Goal: Task Accomplishment & Management: Complete application form

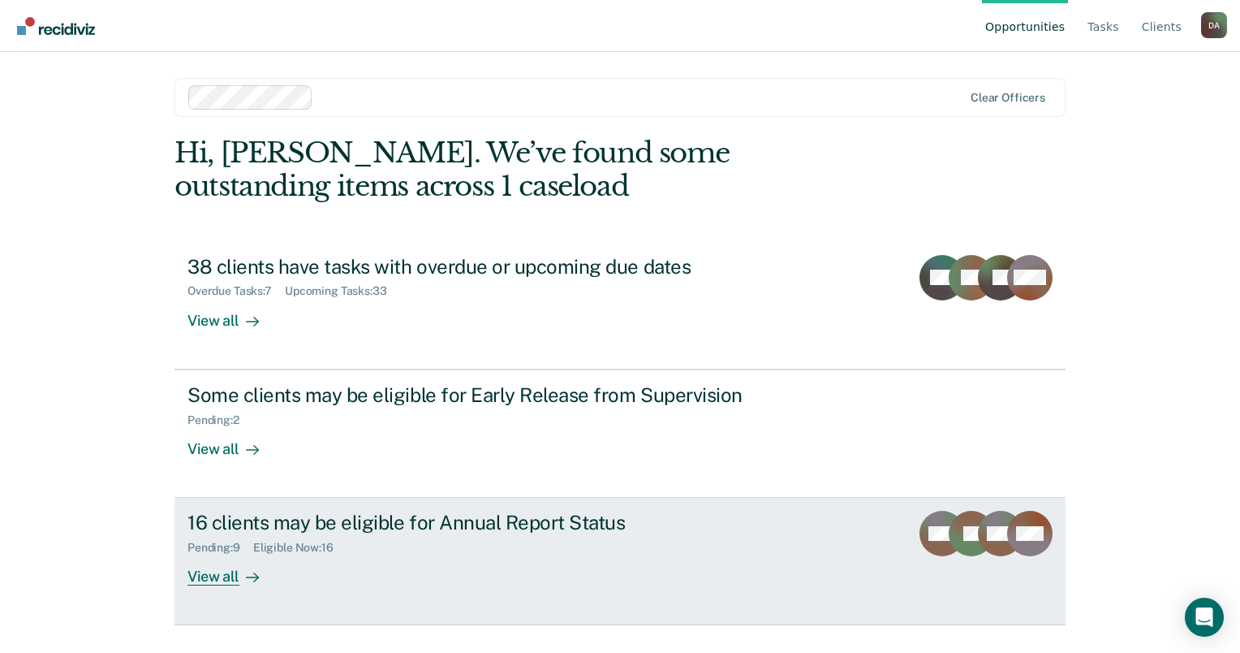
click at [347, 573] on div "16 clients may be eligible for Annual Report Status Pending : 9 Eligible Now : …" at bounding box center [491, 548] width 609 height 75
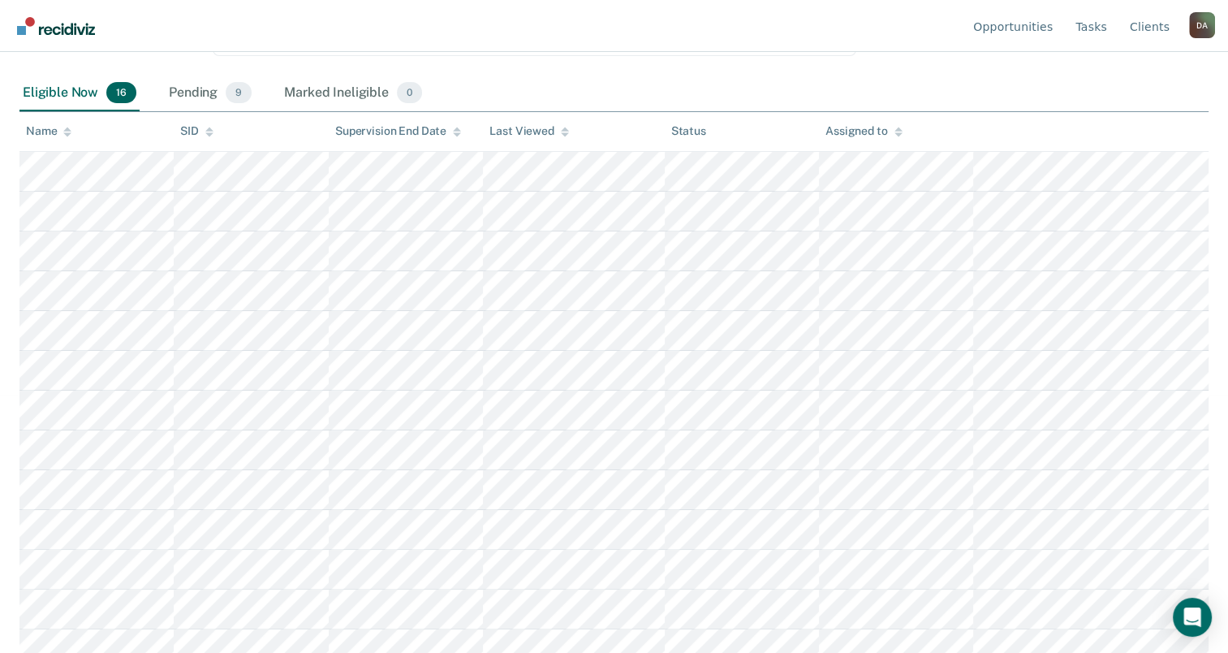
scroll to position [230, 0]
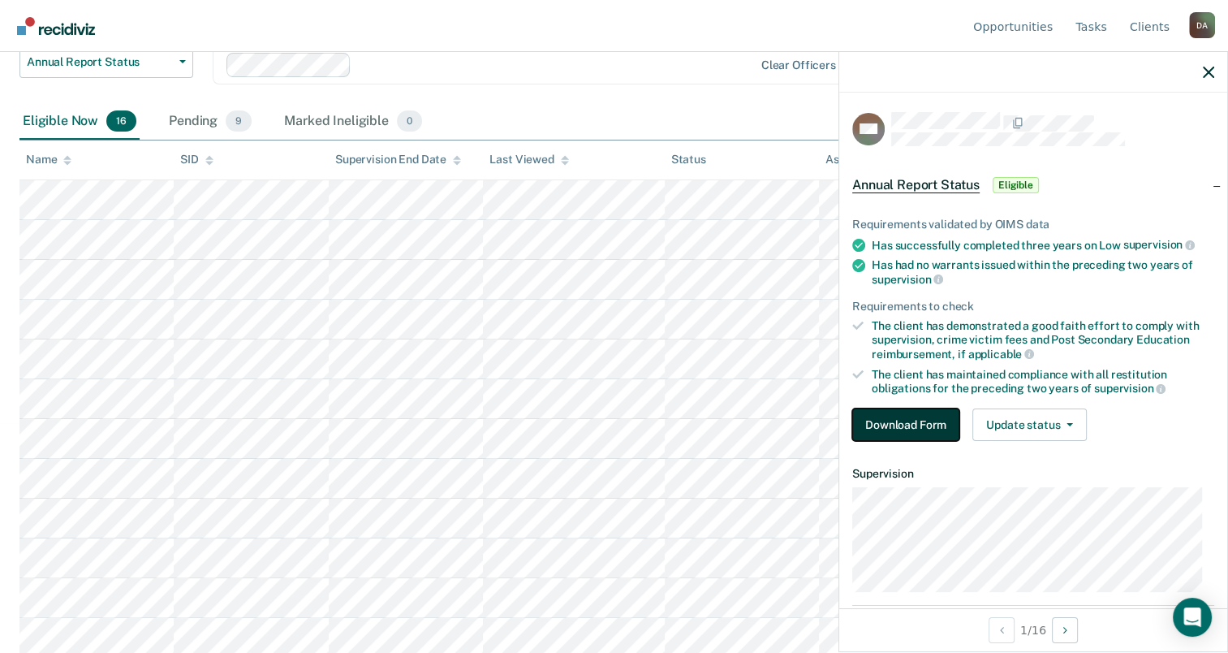
click at [894, 415] on button "Download Form" at bounding box center [905, 424] width 107 height 32
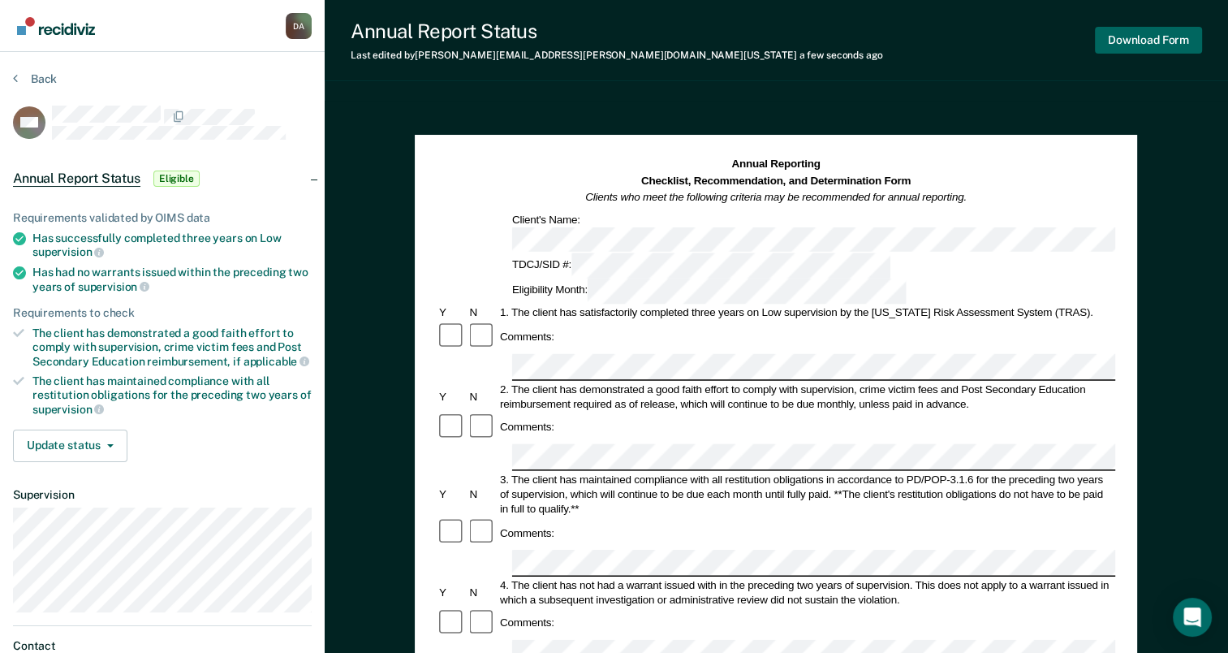
click at [1117, 52] on div "Download Form" at bounding box center [1148, 39] width 107 height 41
click at [1139, 32] on button "Download Form" at bounding box center [1148, 40] width 107 height 27
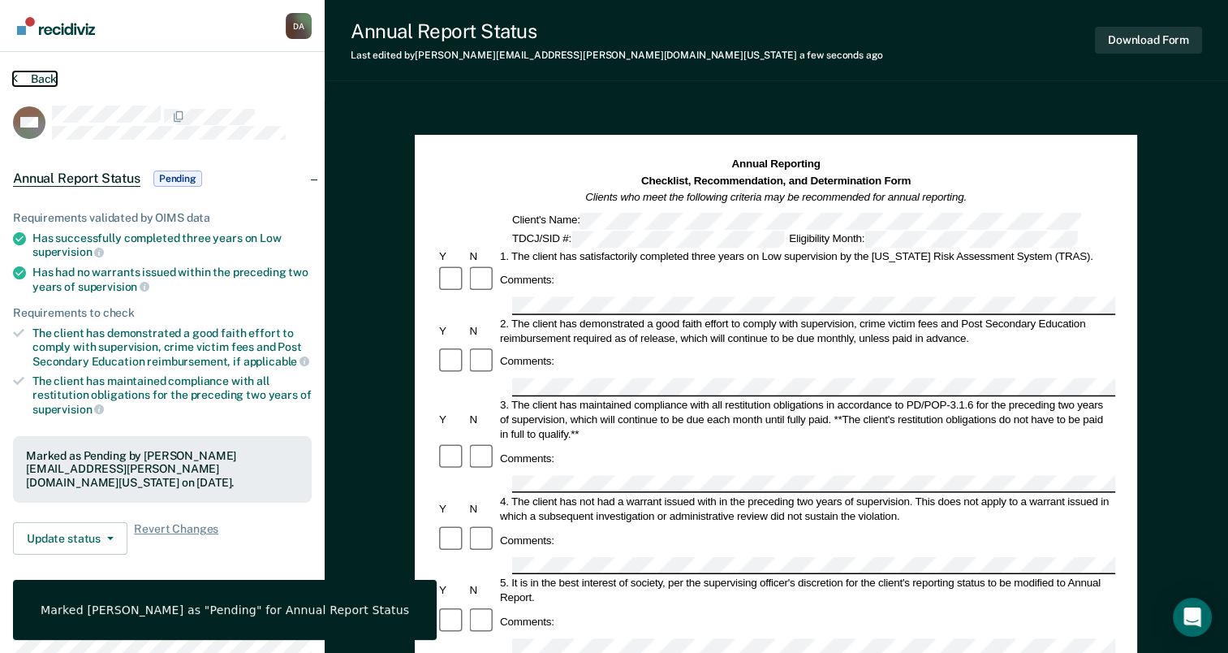
click at [23, 76] on button "Back" at bounding box center [35, 78] width 44 height 15
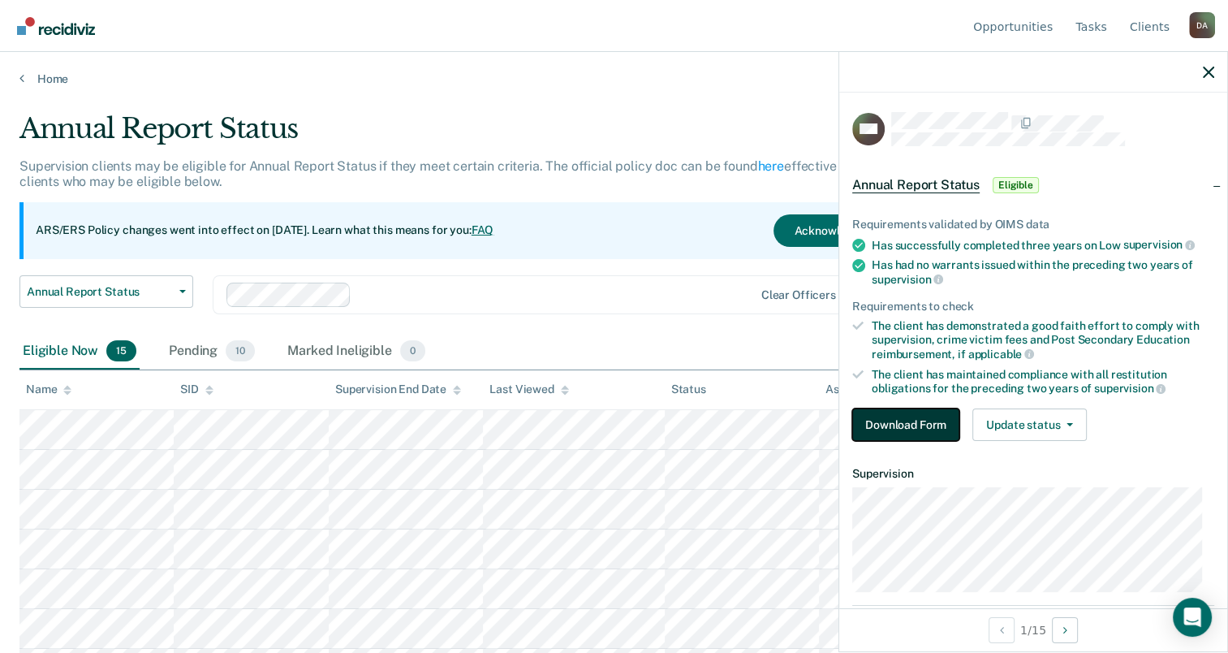
click at [944, 425] on button "Download Form" at bounding box center [905, 424] width 107 height 32
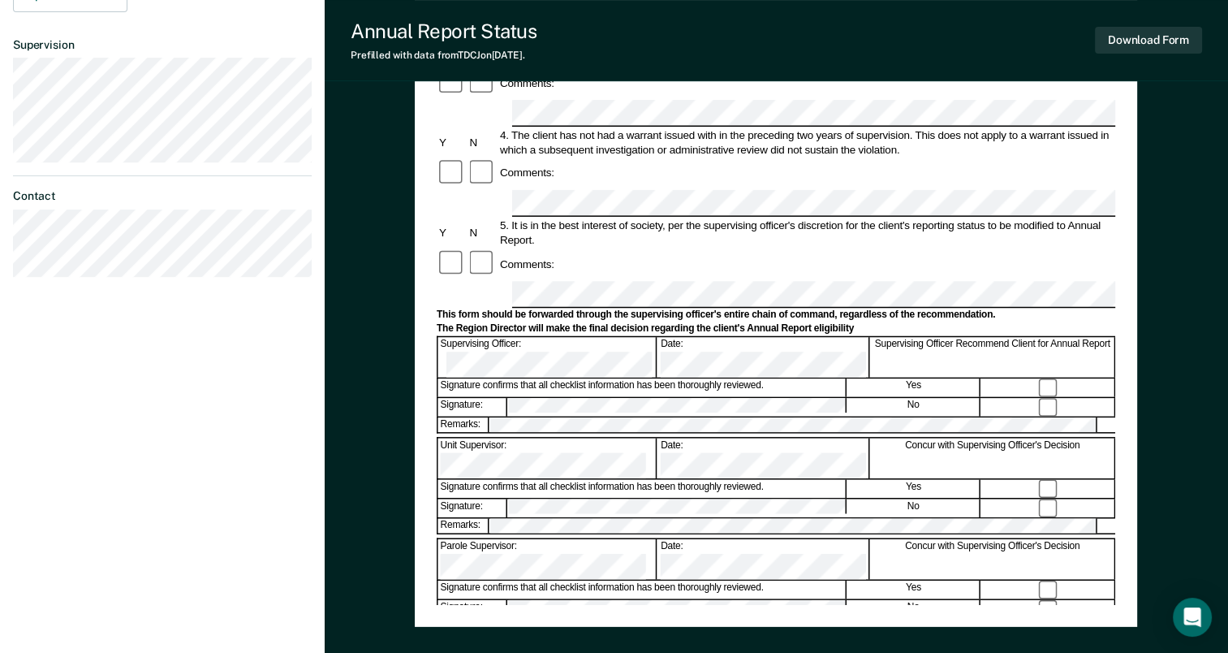
scroll to position [487, 0]
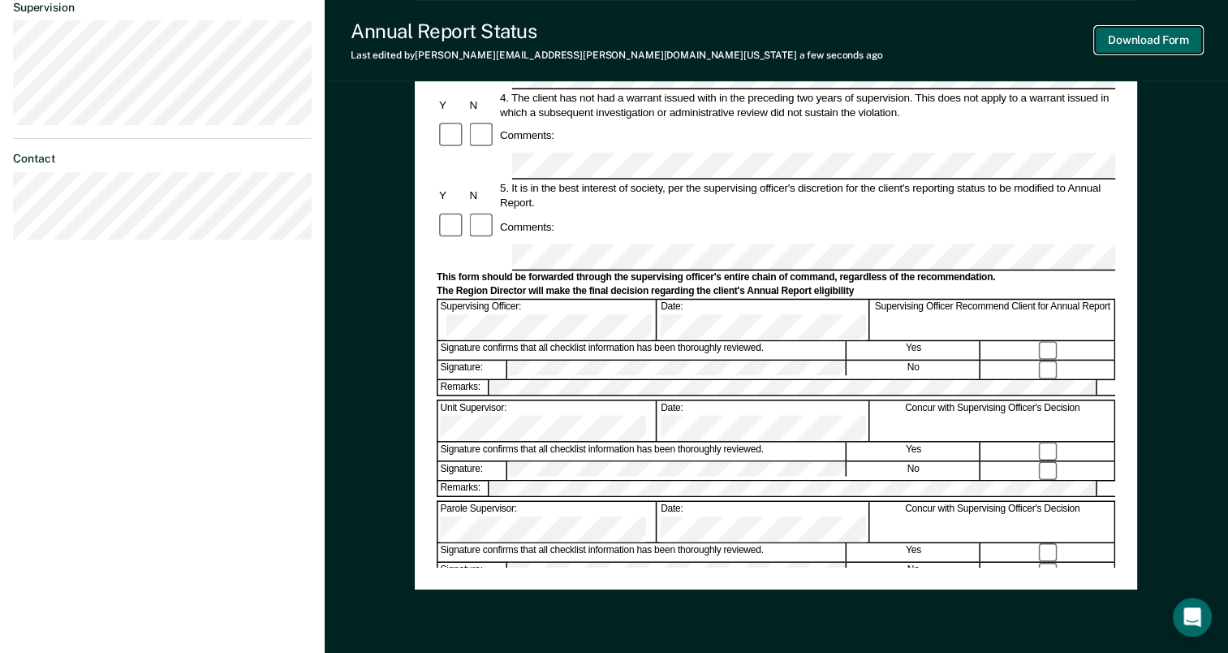
click at [1166, 32] on button "Download Form" at bounding box center [1148, 40] width 107 height 27
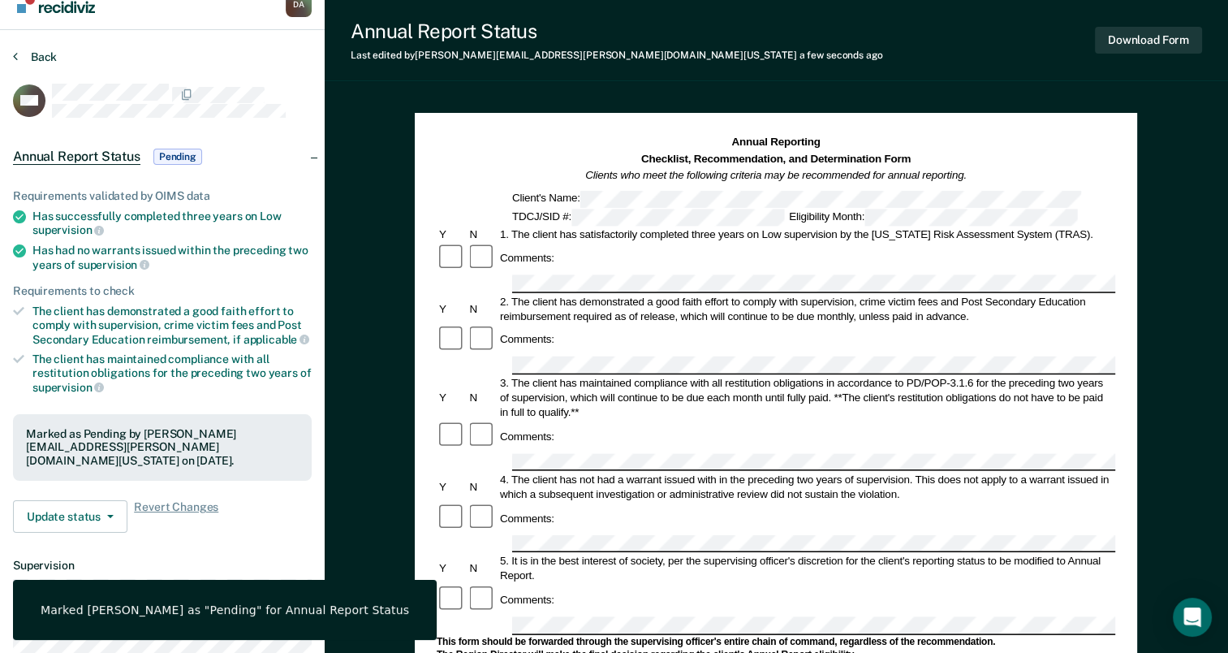
scroll to position [0, 0]
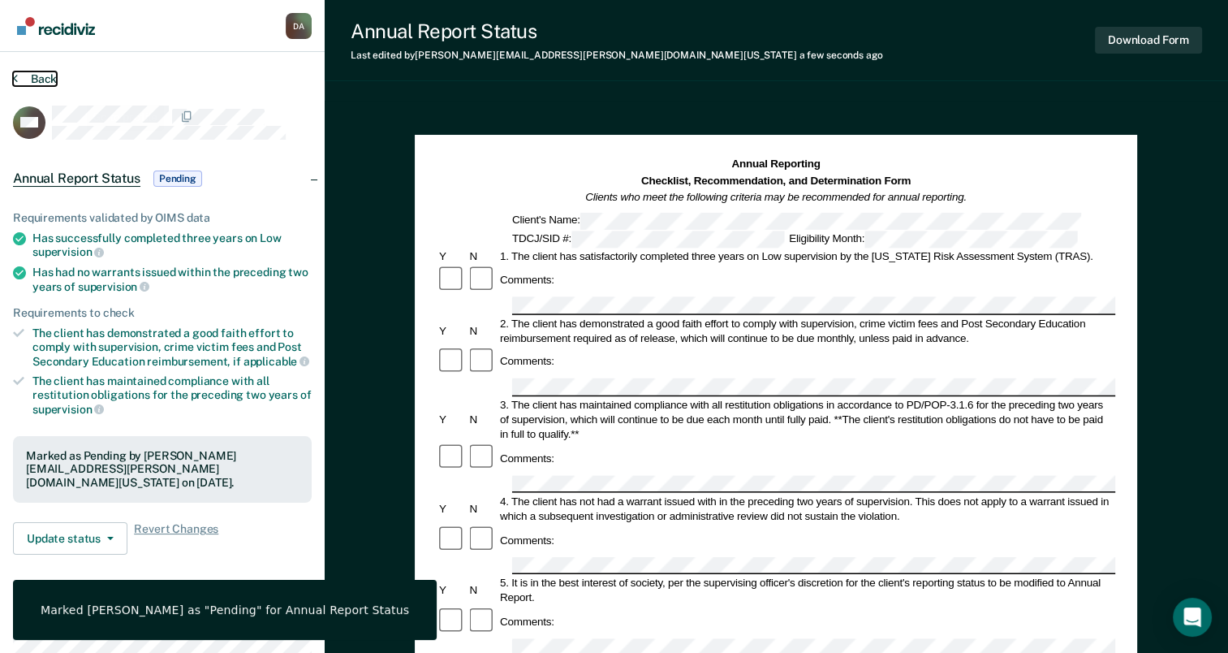
click at [31, 76] on button "Back" at bounding box center [35, 78] width 44 height 15
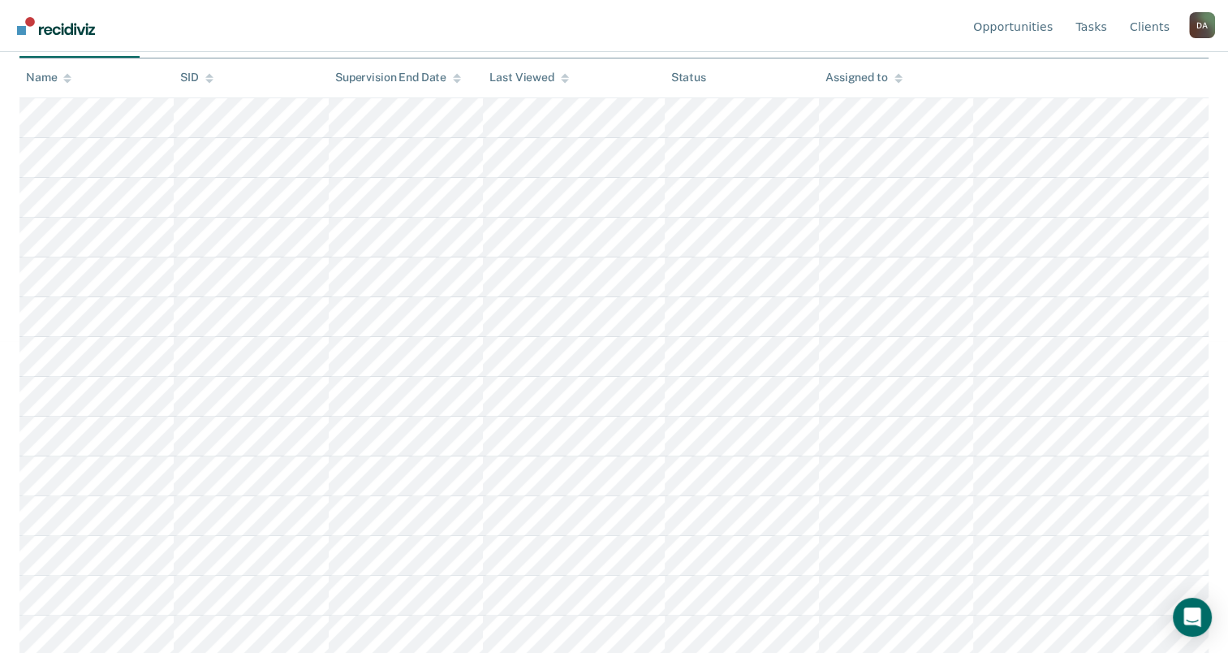
scroll to position [312, 0]
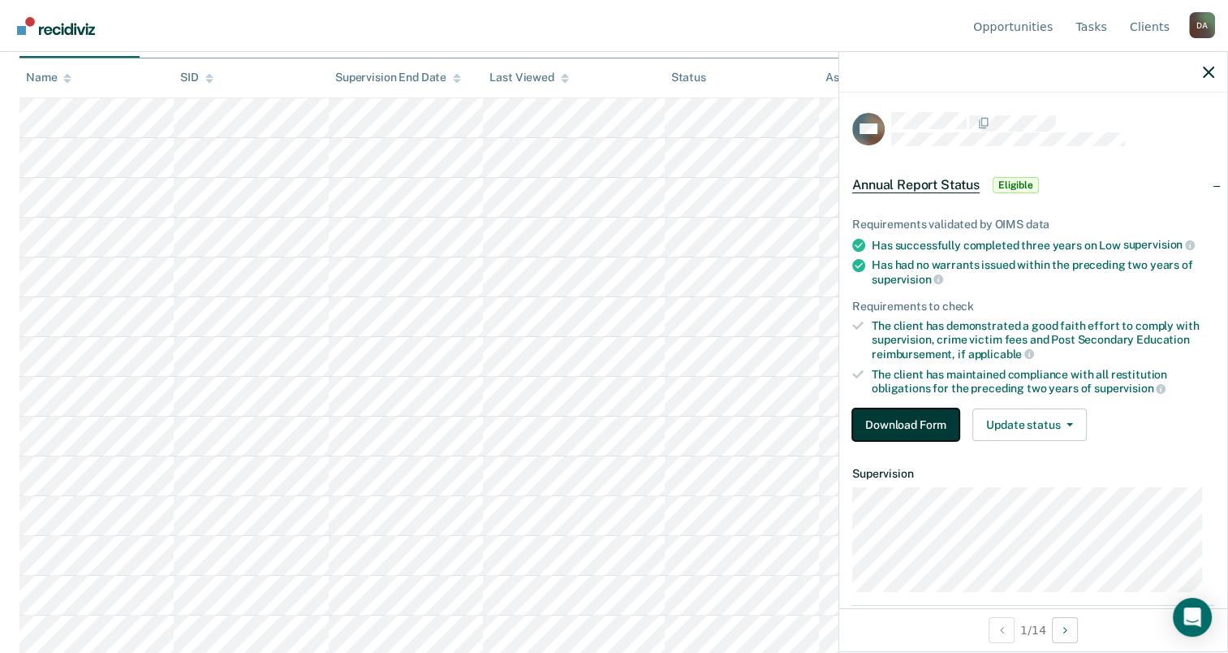
click at [912, 421] on button "Download Form" at bounding box center [905, 424] width 107 height 32
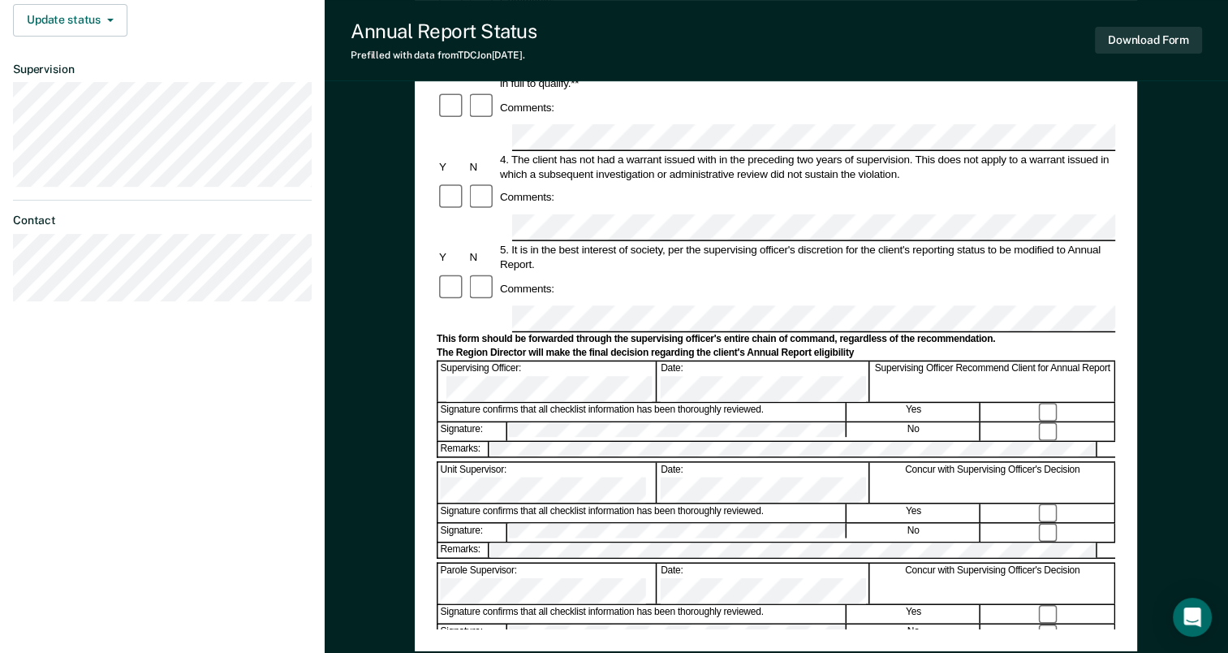
scroll to position [425, 0]
click at [1066, 363] on div "Supervising Officer Recommend Client for Annual Report" at bounding box center [993, 383] width 244 height 40
click at [1067, 404] on div at bounding box center [1048, 413] width 133 height 18
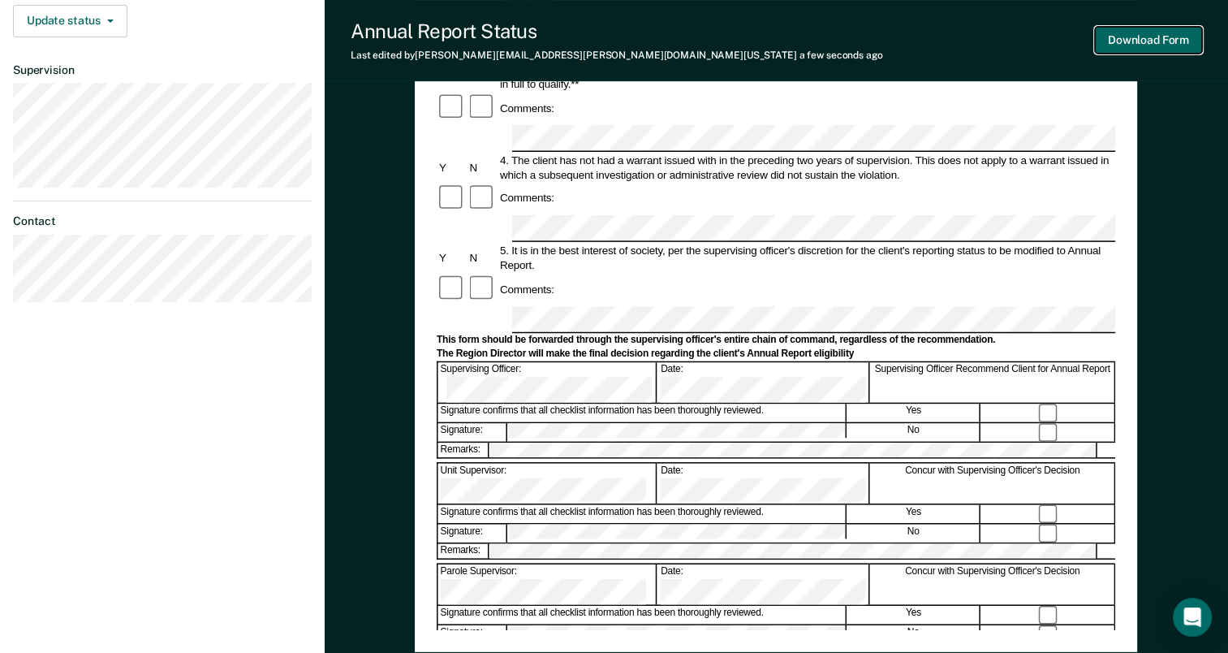
click at [1143, 35] on button "Download Form" at bounding box center [1148, 40] width 107 height 27
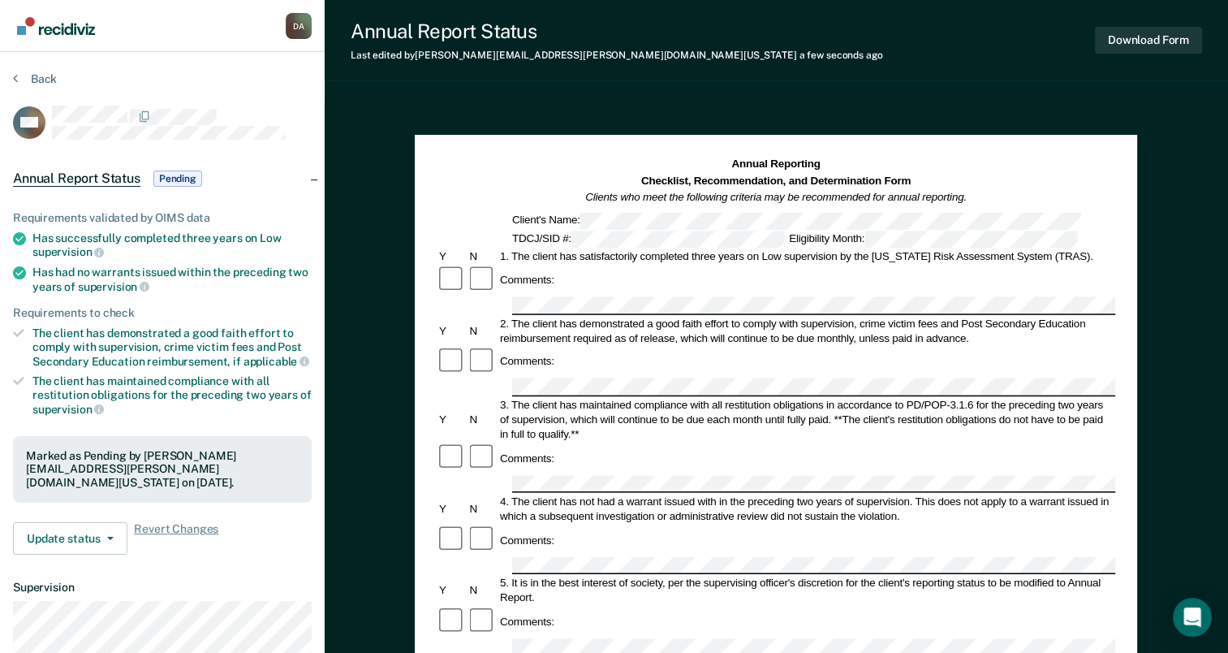
scroll to position [0, 0]
click at [45, 77] on button "Back" at bounding box center [35, 78] width 44 height 15
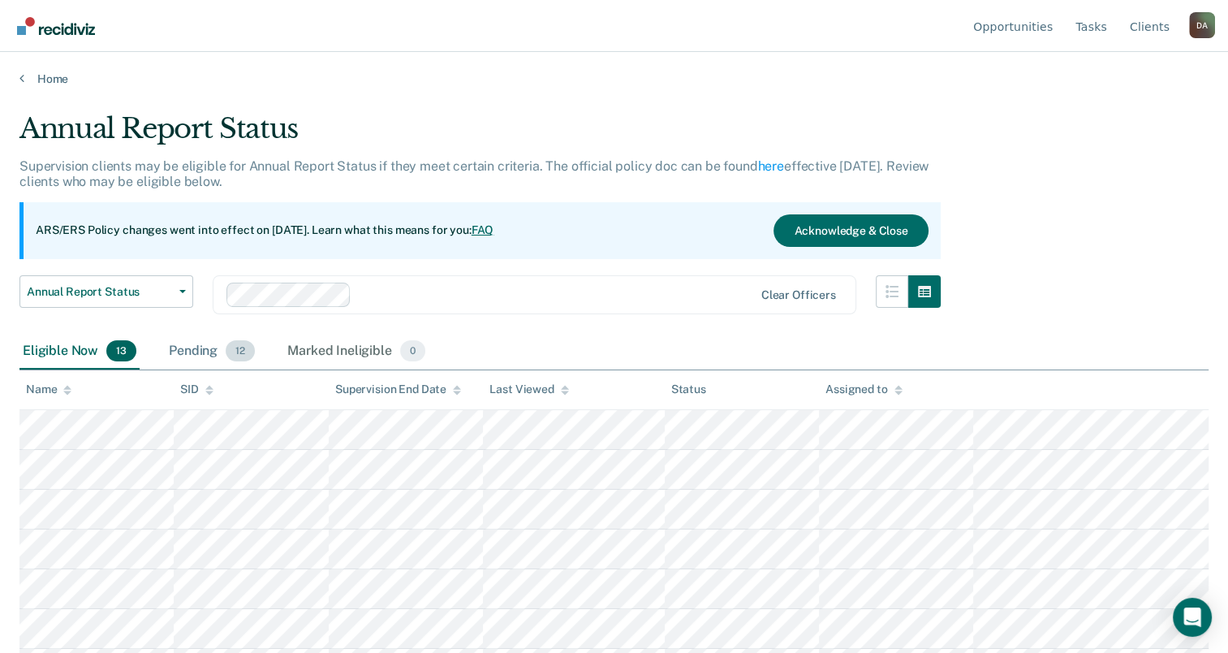
click at [204, 342] on div "Pending 12" at bounding box center [212, 352] width 93 height 36
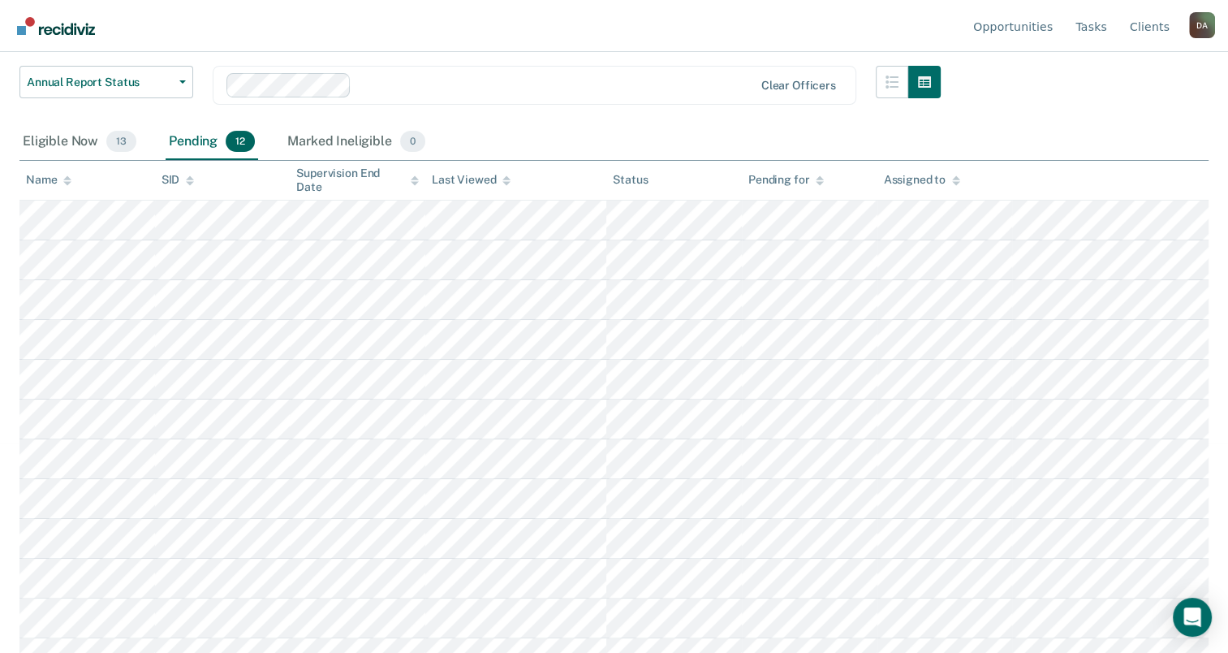
scroll to position [233, 0]
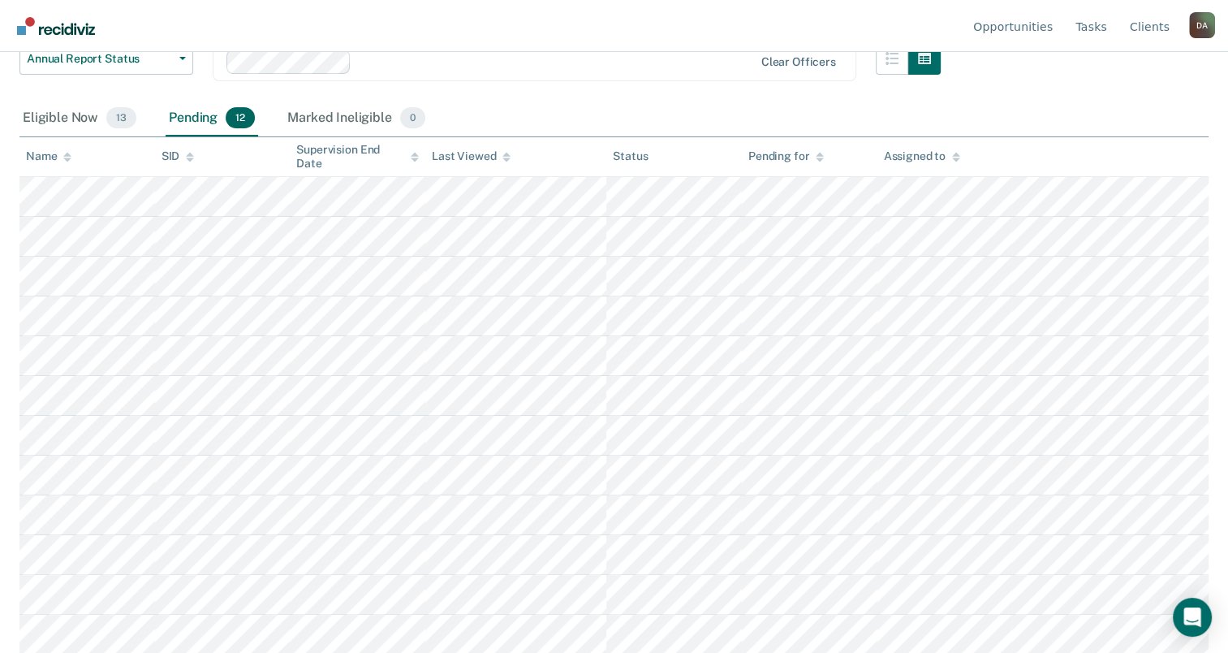
click at [41, 155] on div "Name" at bounding box center [48, 156] width 45 height 14
click at [71, 127] on div "Eligible Now 13" at bounding box center [79, 119] width 120 height 36
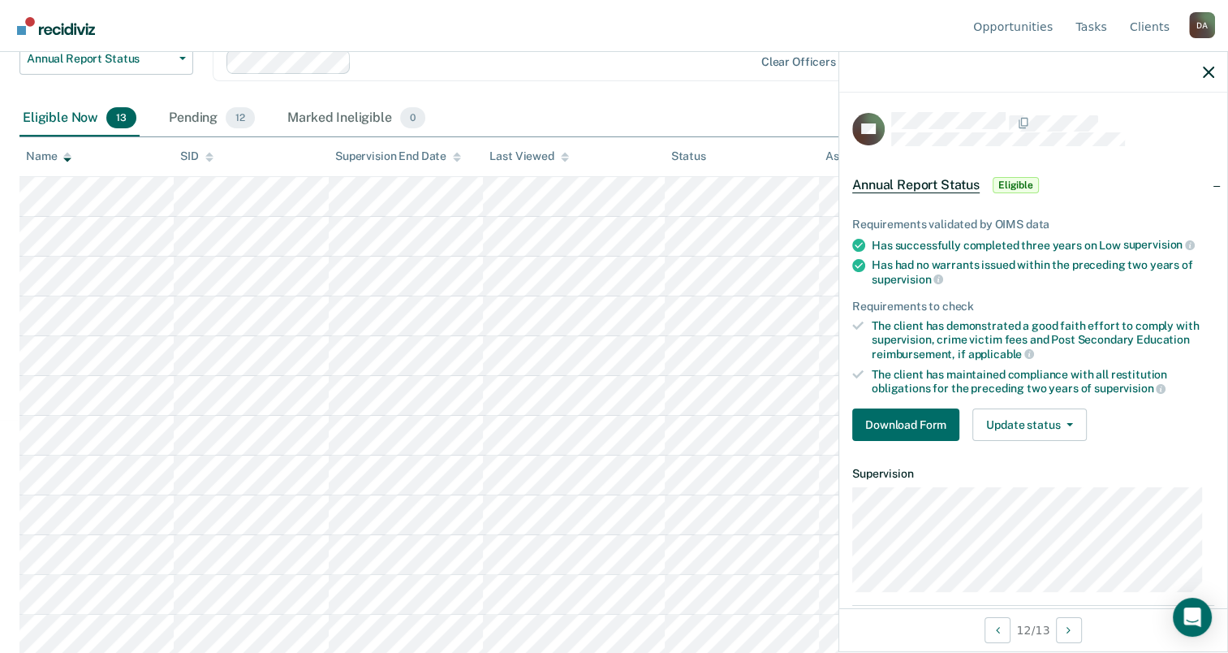
click at [903, 438] on div "Requirements validated by OIMS data Has successfully completed three years on L…" at bounding box center [1033, 323] width 388 height 262
click at [912, 416] on button "Download Form" at bounding box center [905, 424] width 107 height 32
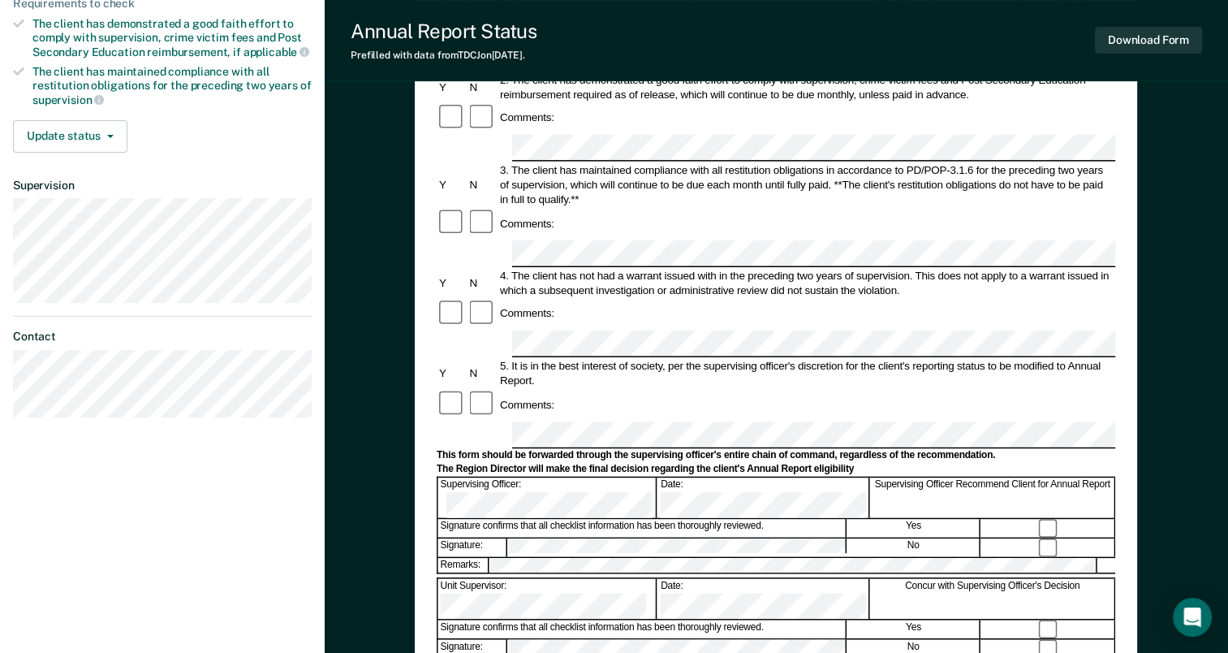
scroll to position [306, 0]
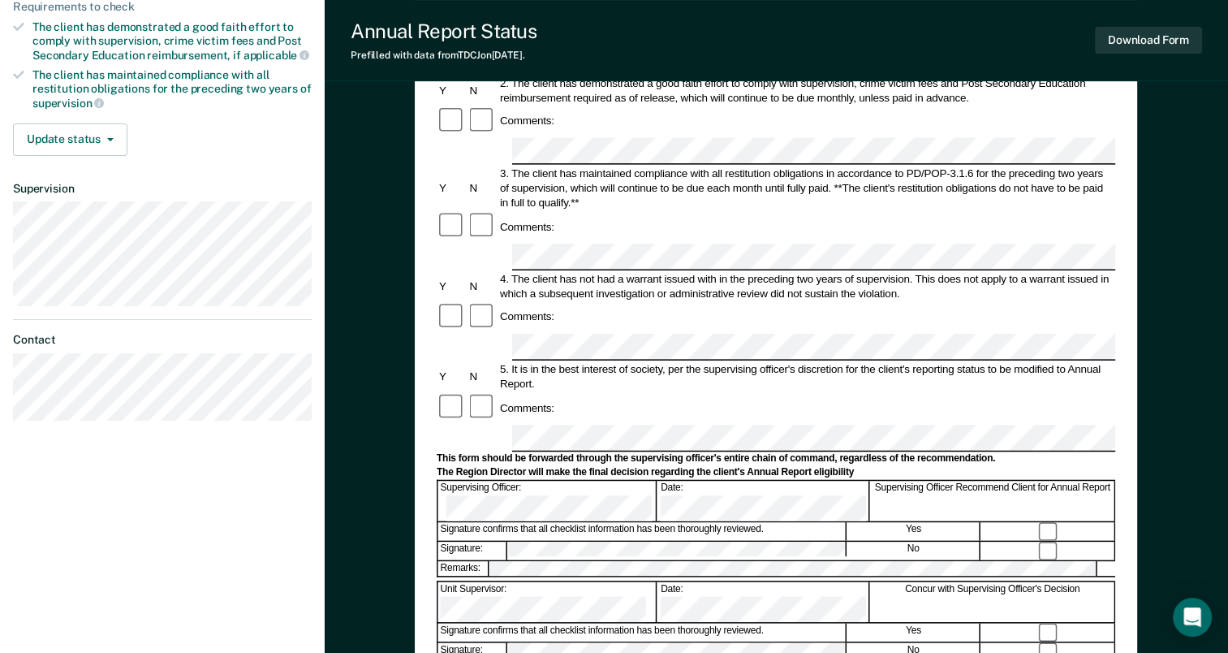
click at [805, 466] on div "The Region Director will make the final decision regarding the client's Annual …" at bounding box center [776, 472] width 679 height 13
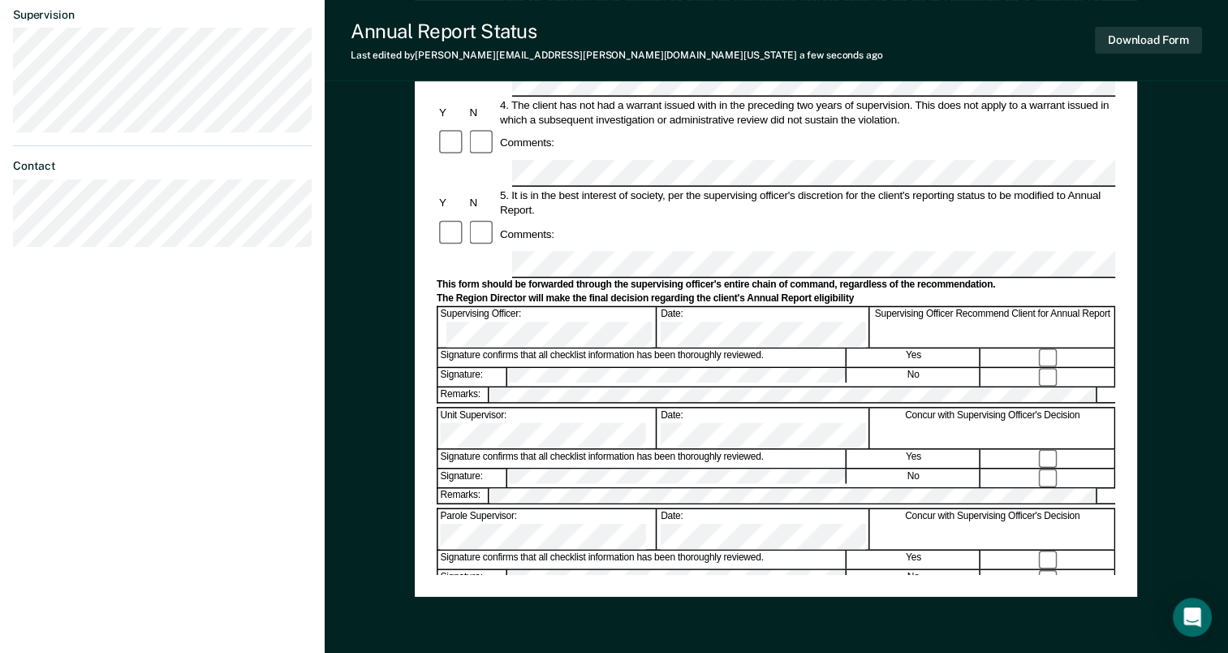
scroll to position [511, 0]
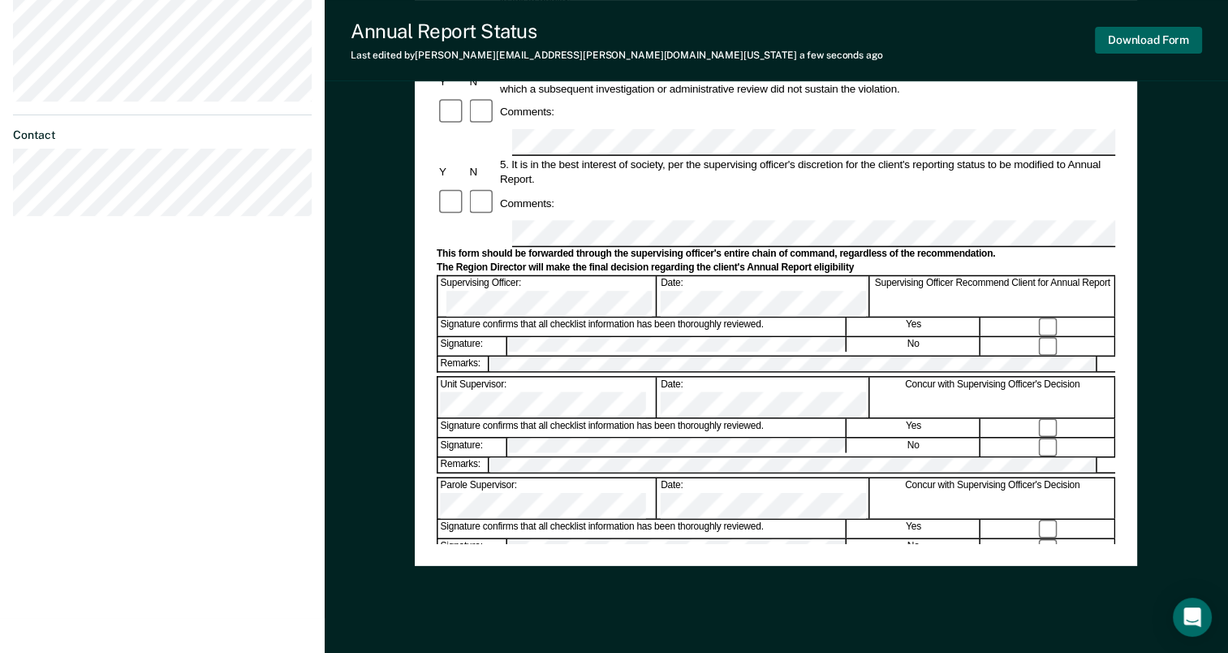
click at [1167, 49] on button "Download Form" at bounding box center [1148, 40] width 107 height 27
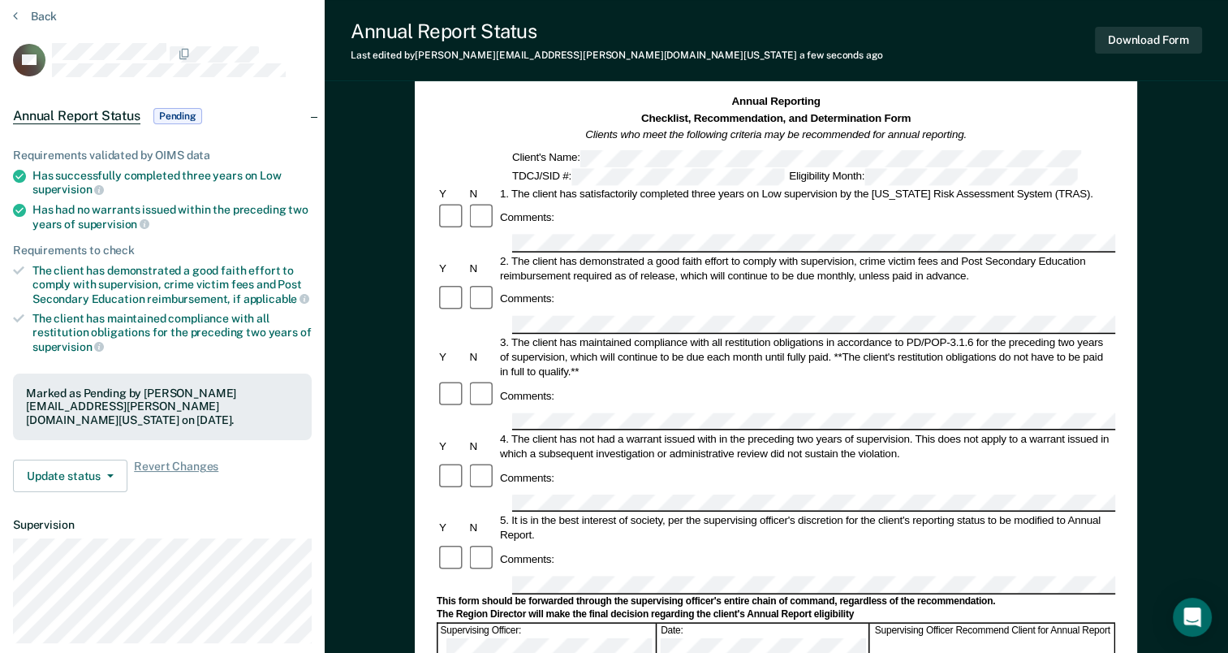
scroll to position [0, 0]
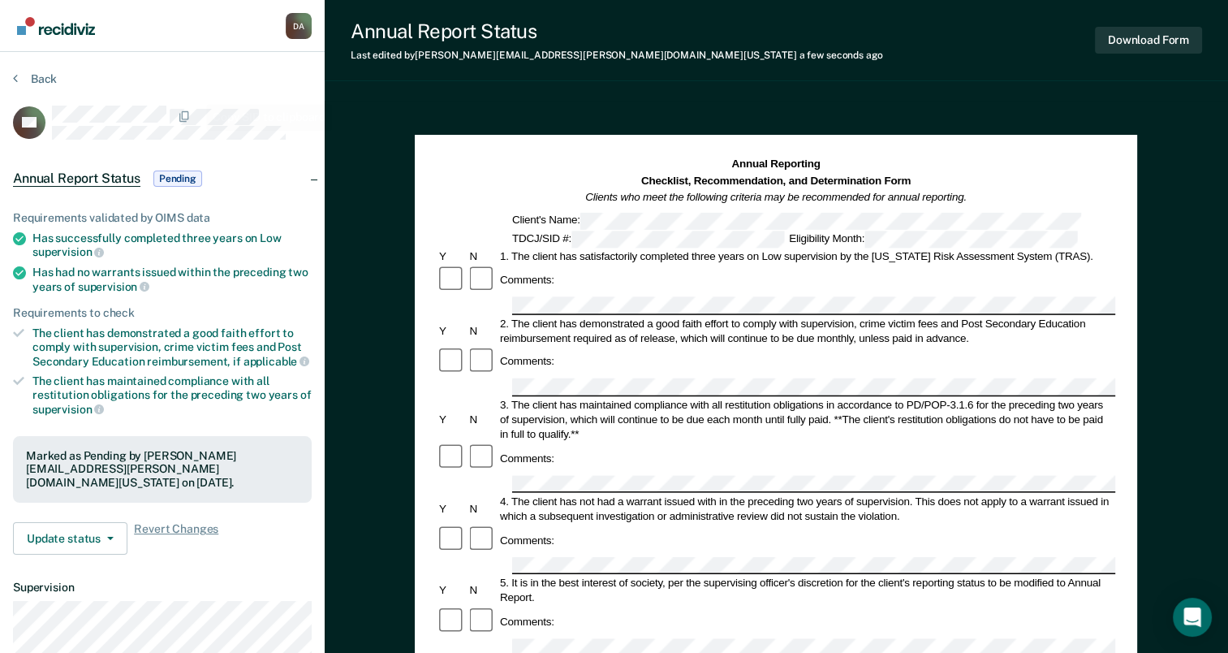
click at [58, 71] on div "Back" at bounding box center [162, 88] width 299 height 34
click at [48, 72] on button "Back" at bounding box center [35, 78] width 44 height 15
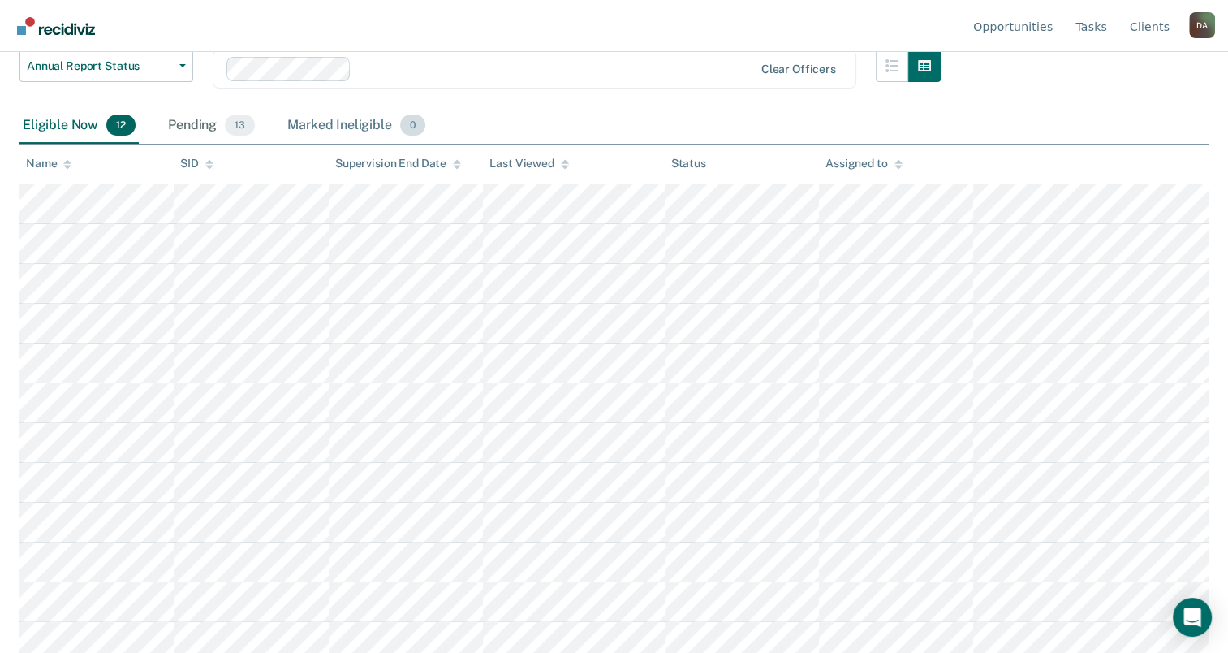
scroll to position [233, 0]
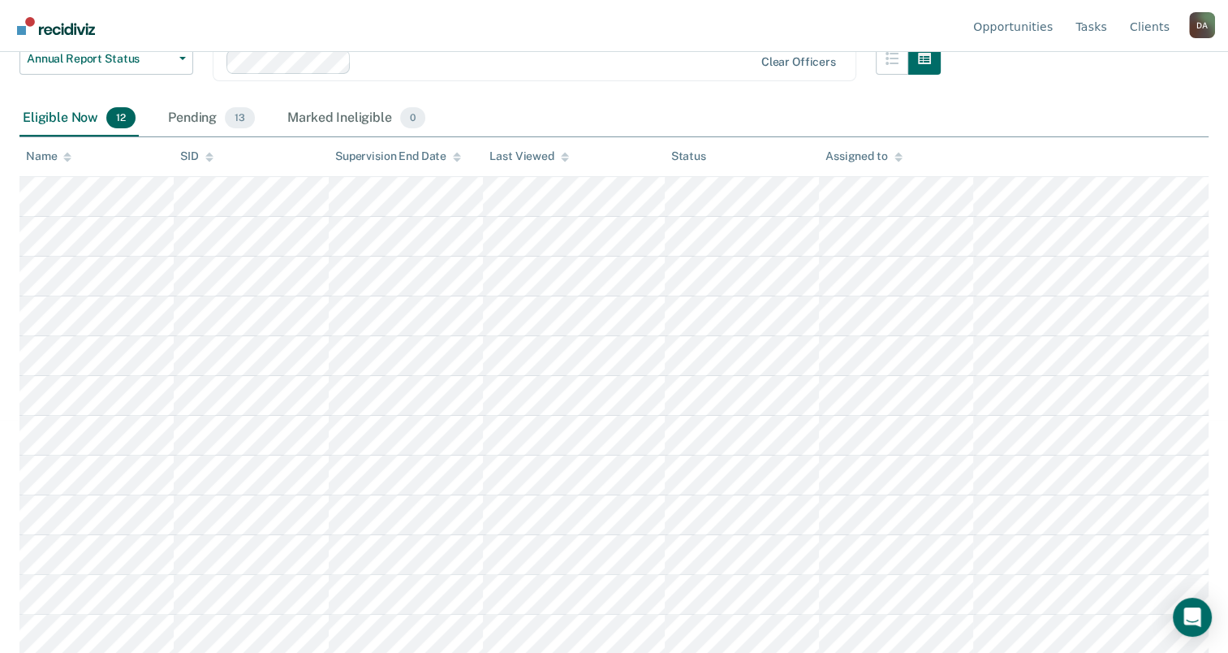
click at [77, 162] on th "Name" at bounding box center [96, 157] width 154 height 40
click at [59, 160] on div "Name" at bounding box center [48, 156] width 45 height 14
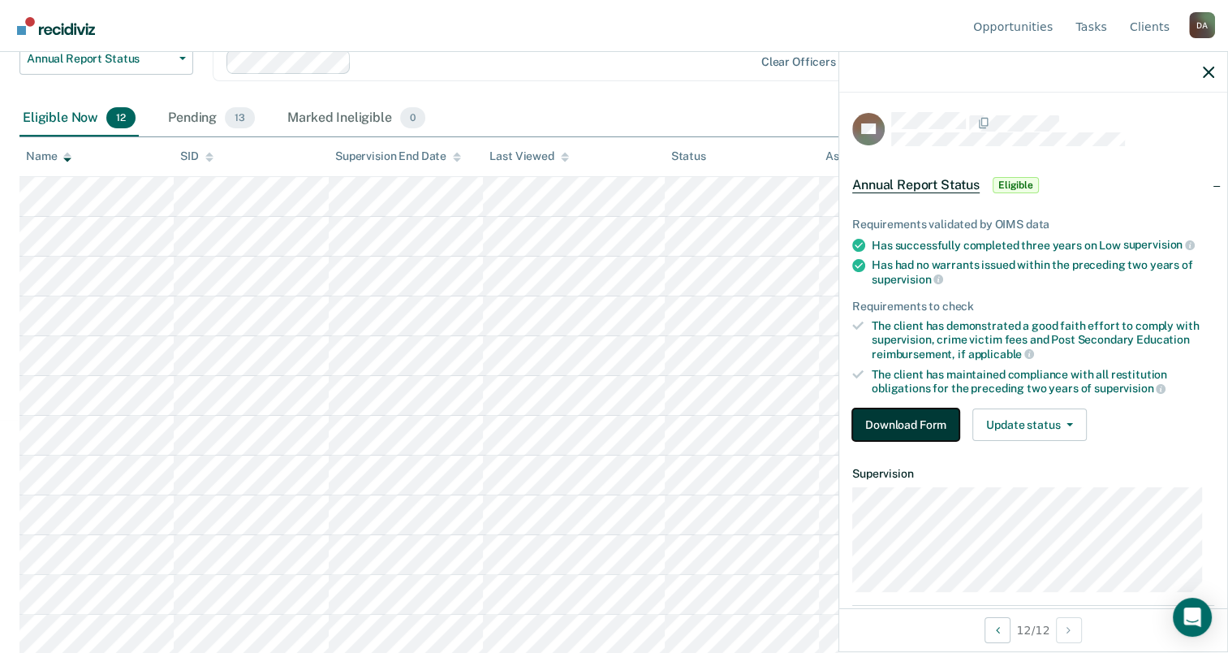
click at [924, 424] on button "Download Form" at bounding box center [905, 424] width 107 height 32
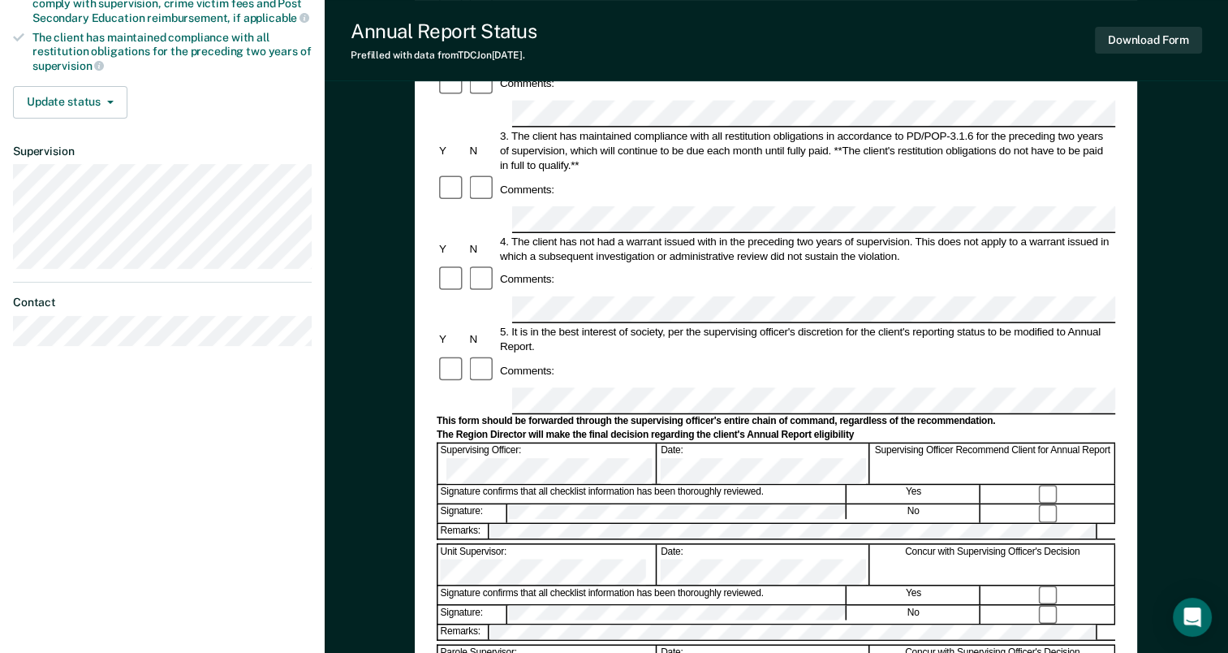
scroll to position [406, 0]
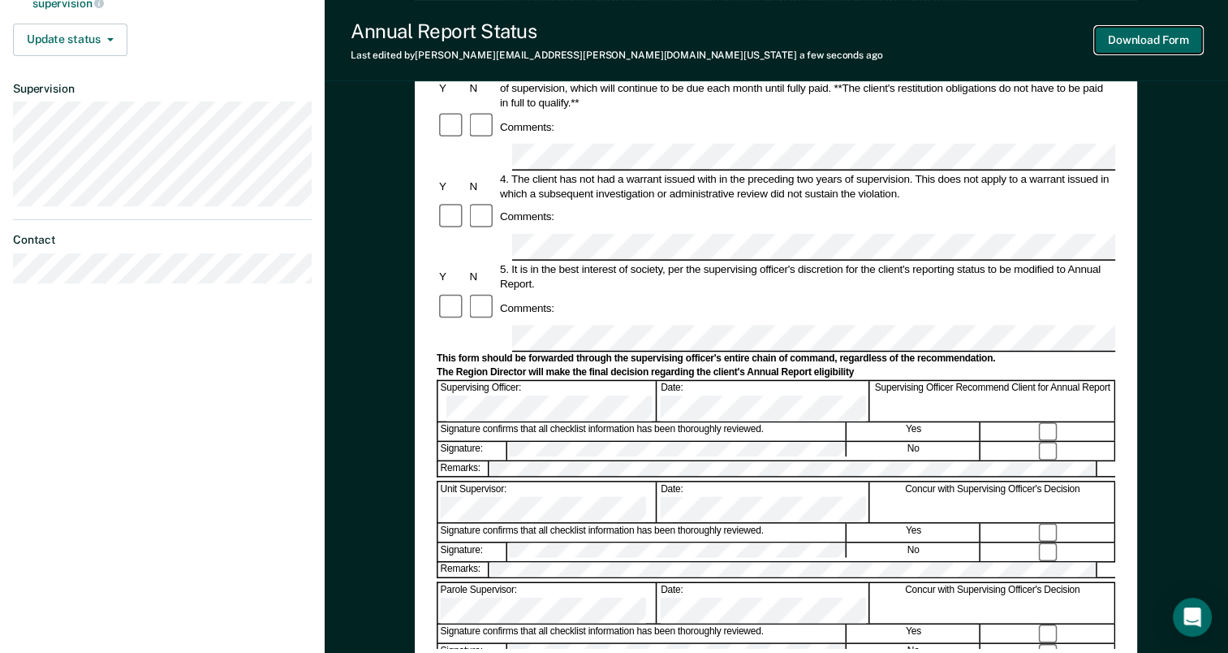
click at [1135, 27] on button "Download Form" at bounding box center [1148, 40] width 107 height 27
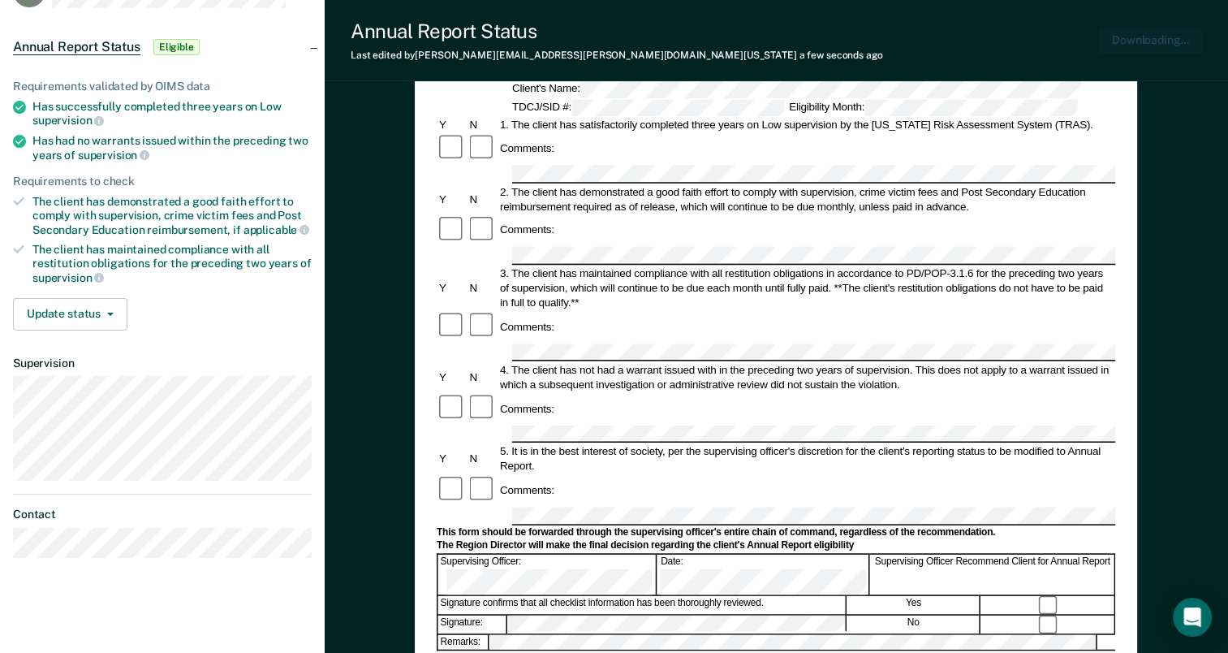
scroll to position [0, 0]
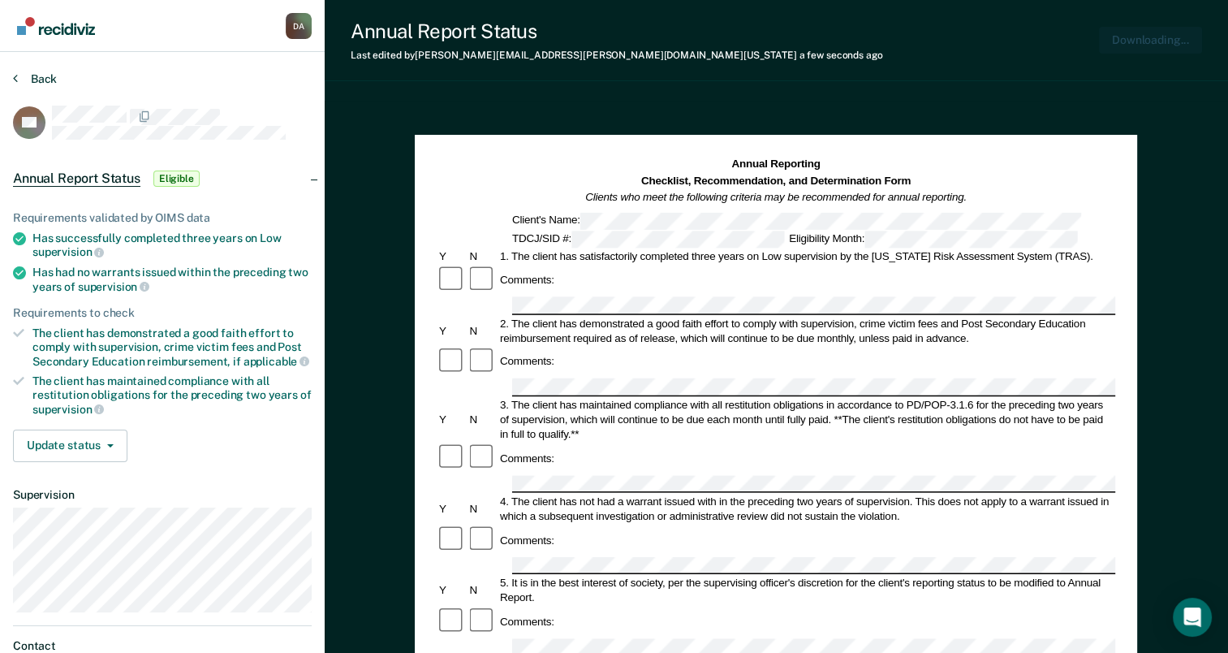
click at [40, 71] on button "Back" at bounding box center [35, 78] width 44 height 15
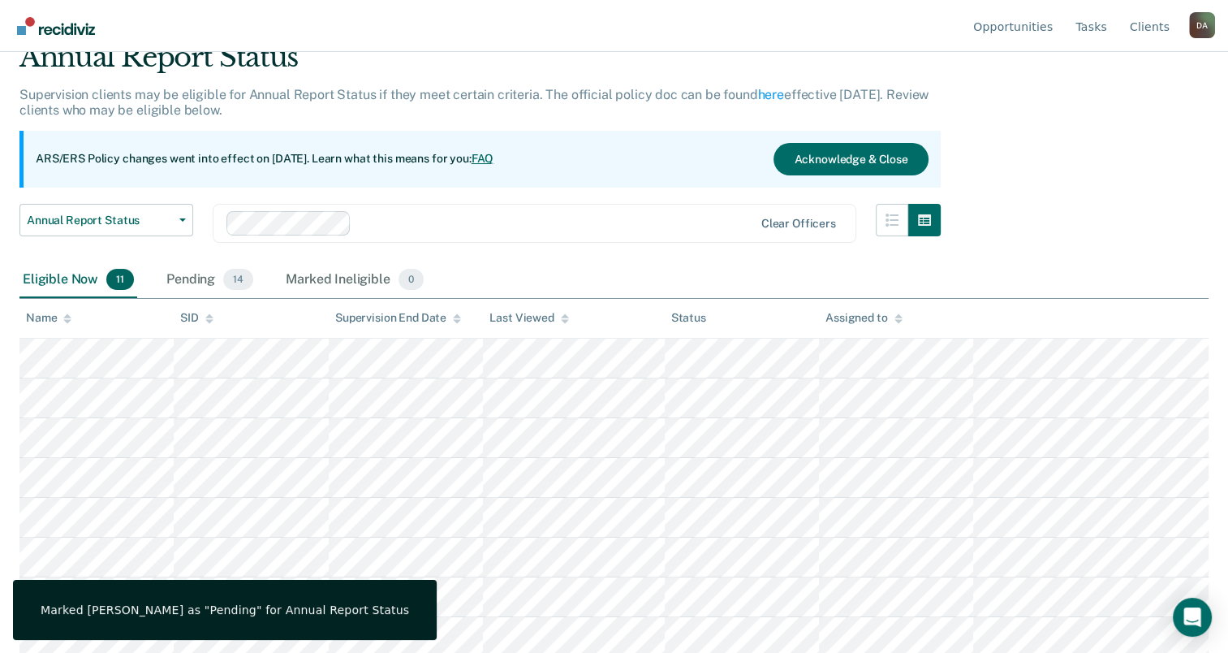
scroll to position [193, 0]
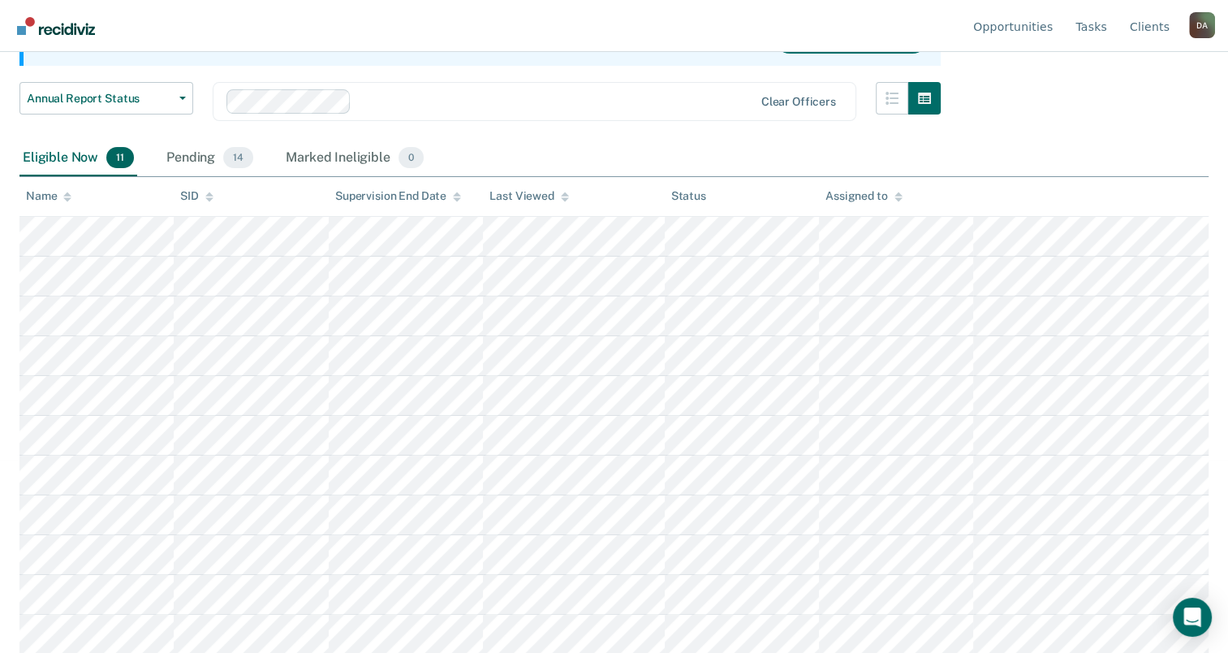
click at [48, 204] on th "Name" at bounding box center [96, 197] width 154 height 40
click at [50, 197] on div "Name" at bounding box center [48, 196] width 45 height 14
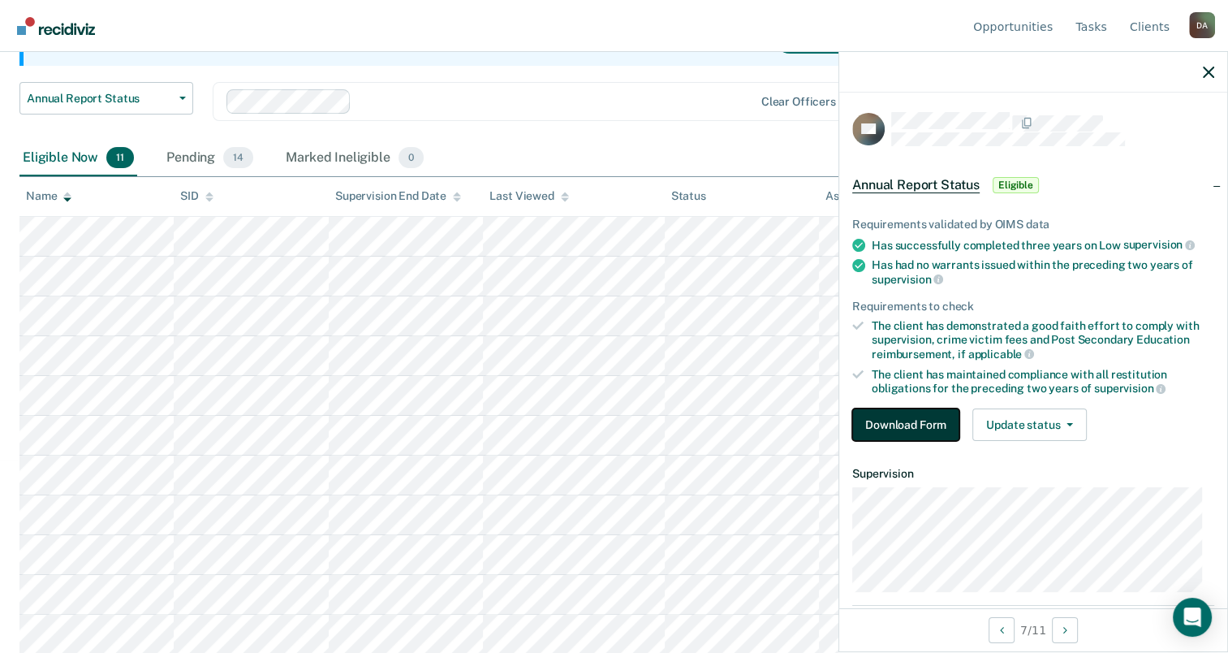
click at [916, 422] on button "Download Form" at bounding box center [905, 424] width 107 height 32
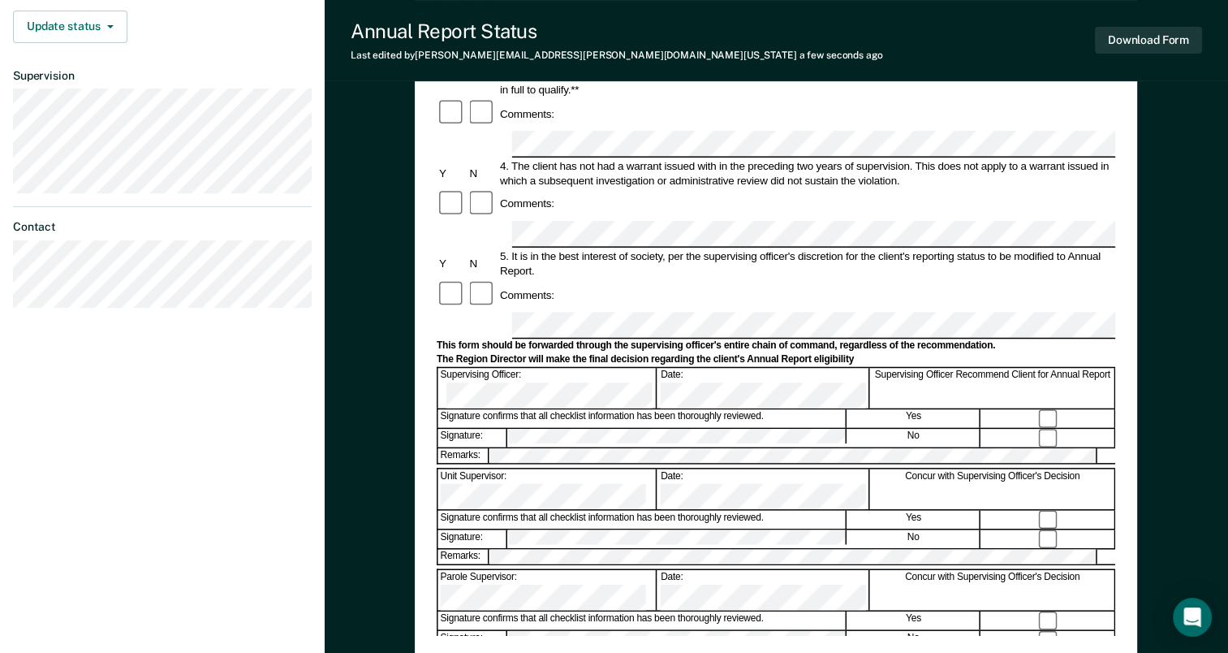
scroll to position [454, 0]
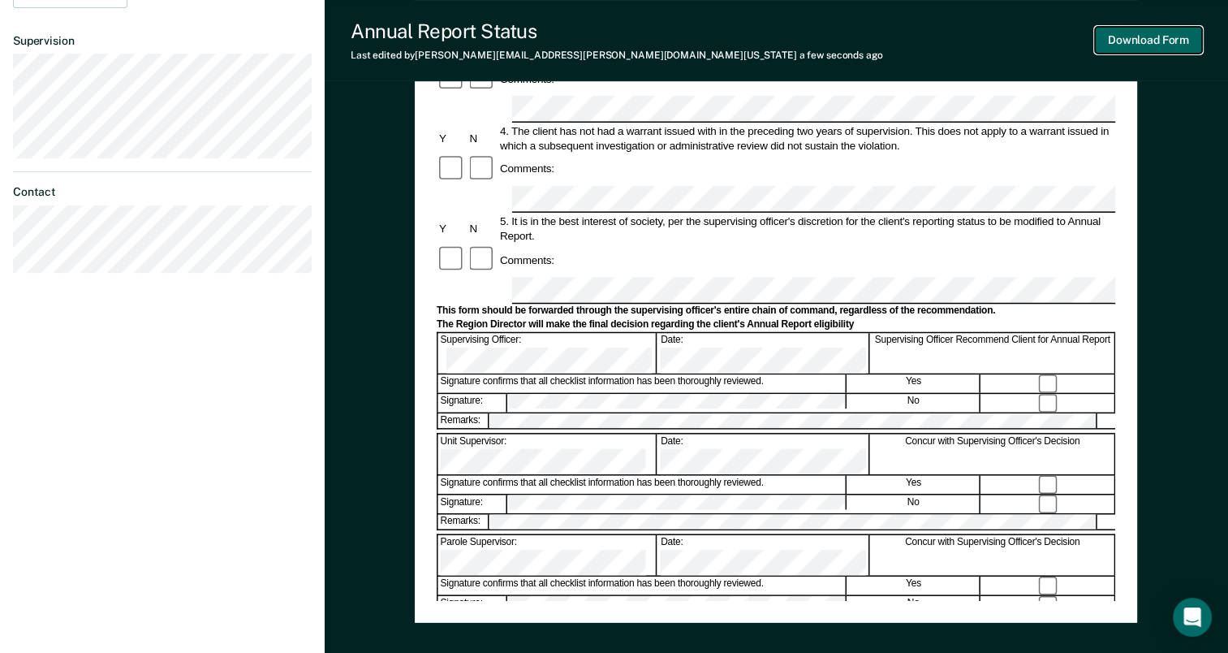
click at [1156, 45] on button "Download Form" at bounding box center [1148, 40] width 107 height 27
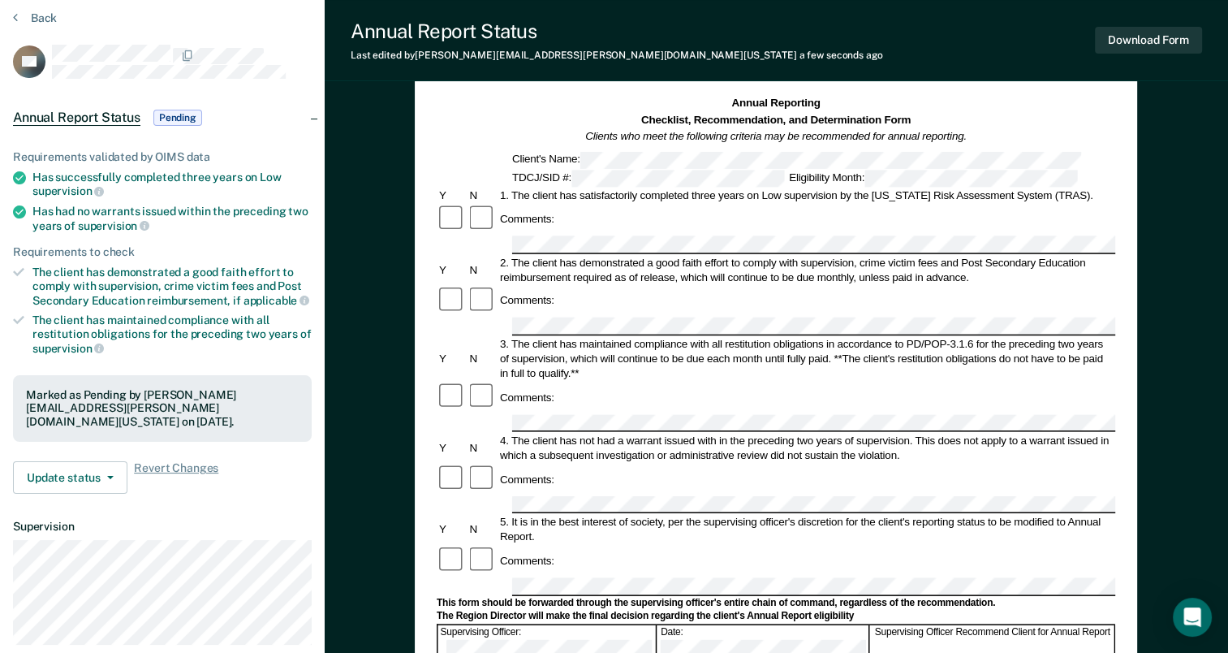
scroll to position [0, 0]
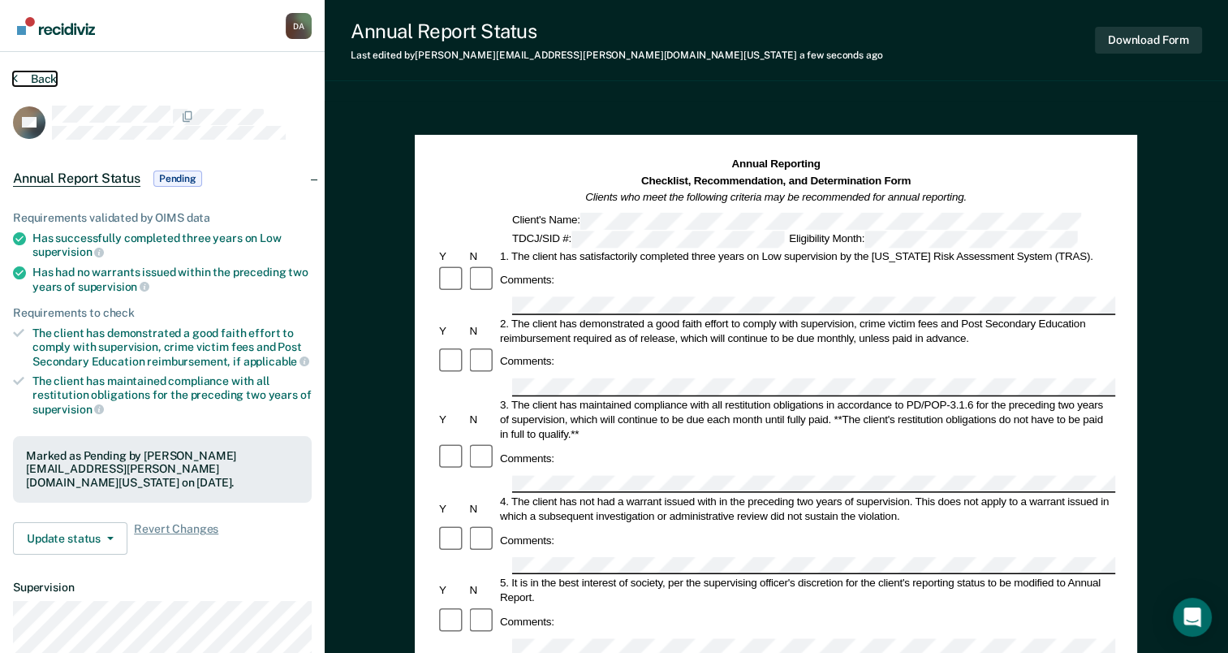
click at [30, 75] on button "Back" at bounding box center [35, 78] width 44 height 15
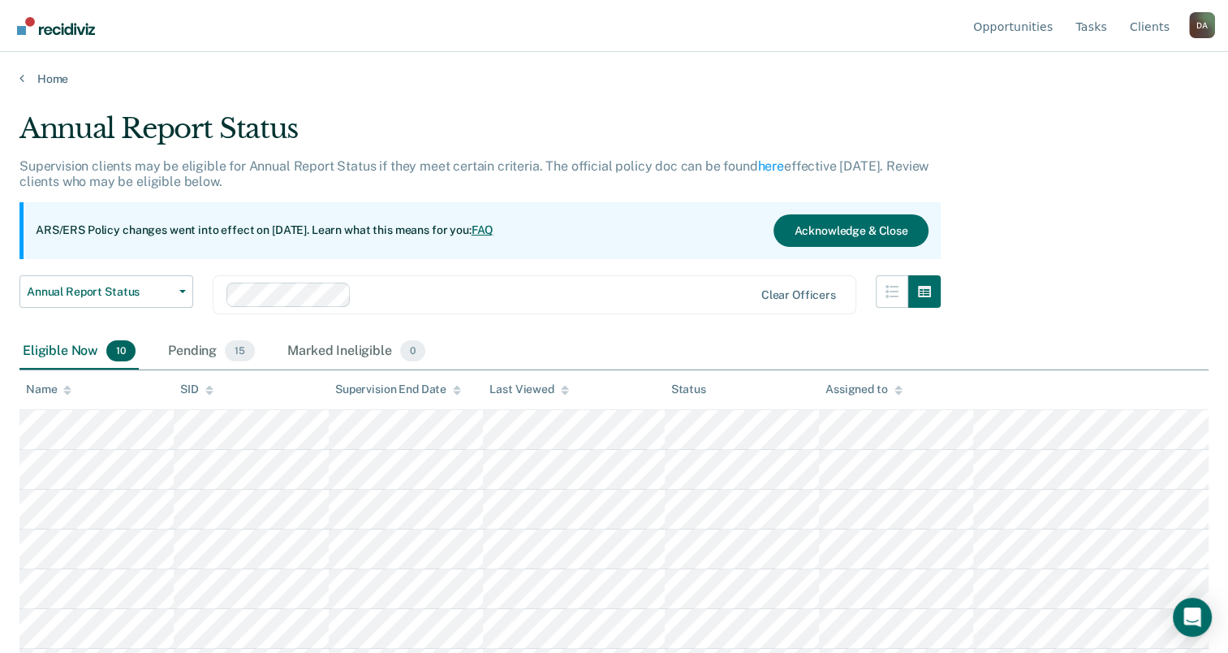
click at [53, 390] on div "Name" at bounding box center [48, 389] width 45 height 14
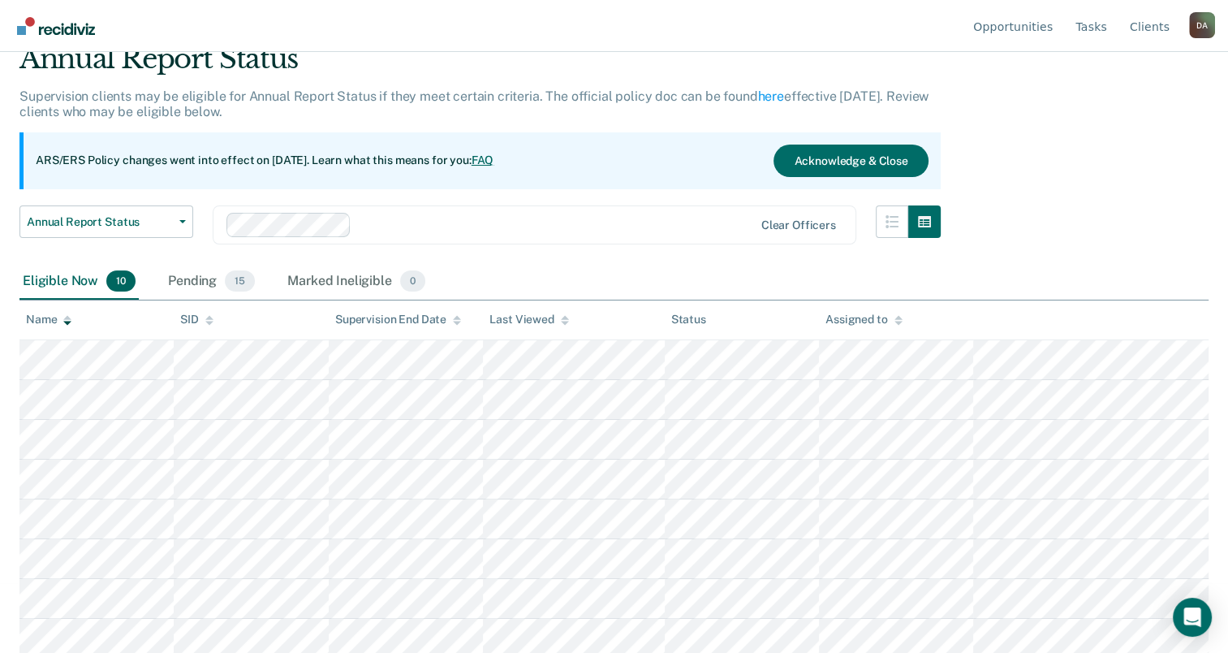
scroll to position [153, 0]
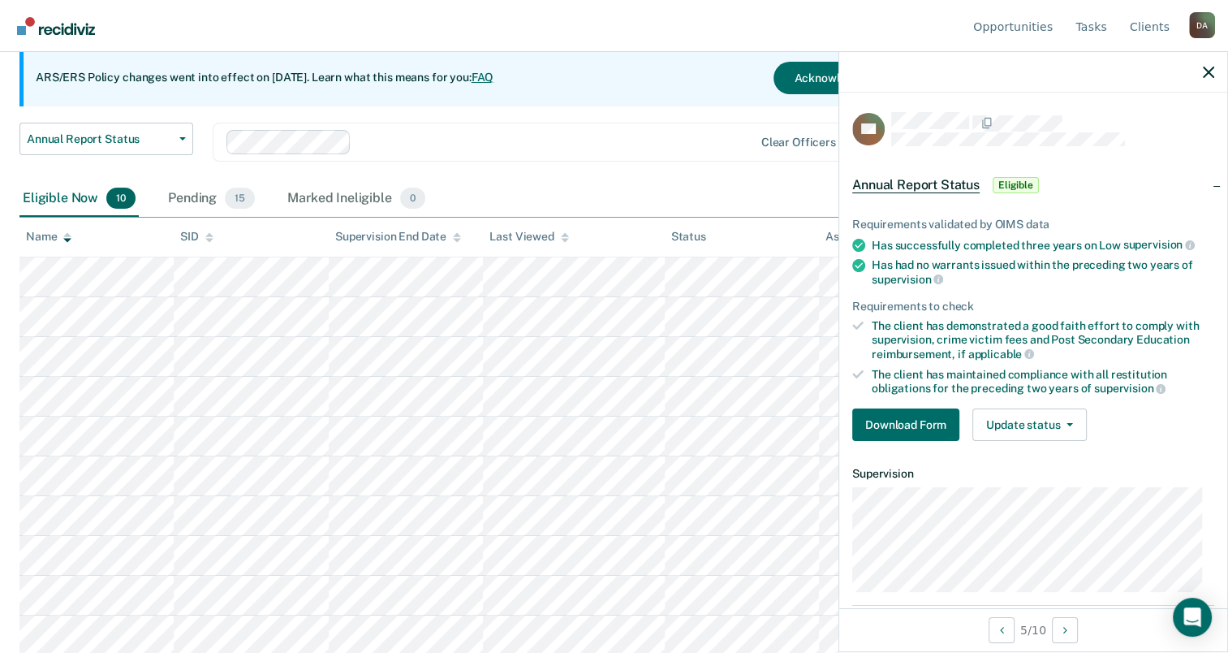
click at [929, 437] on div "Requirements validated by OIMS data Has successfully completed three years on L…" at bounding box center [1033, 323] width 388 height 262
click at [929, 417] on button "Download Form" at bounding box center [905, 424] width 107 height 32
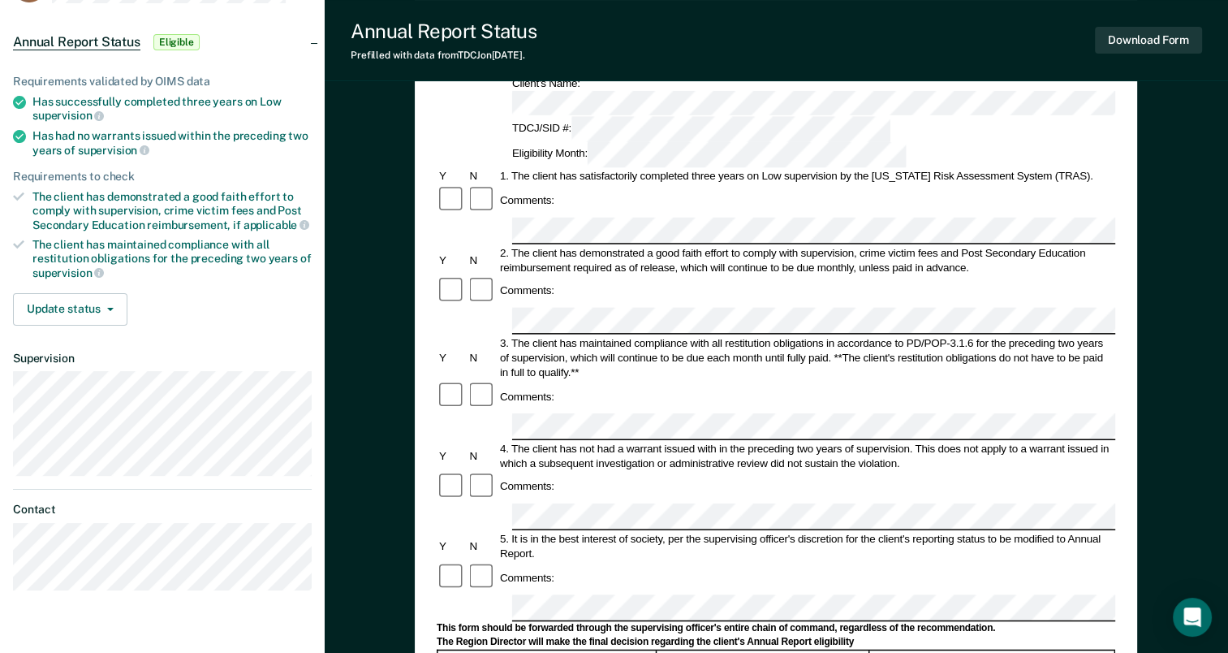
scroll to position [406, 0]
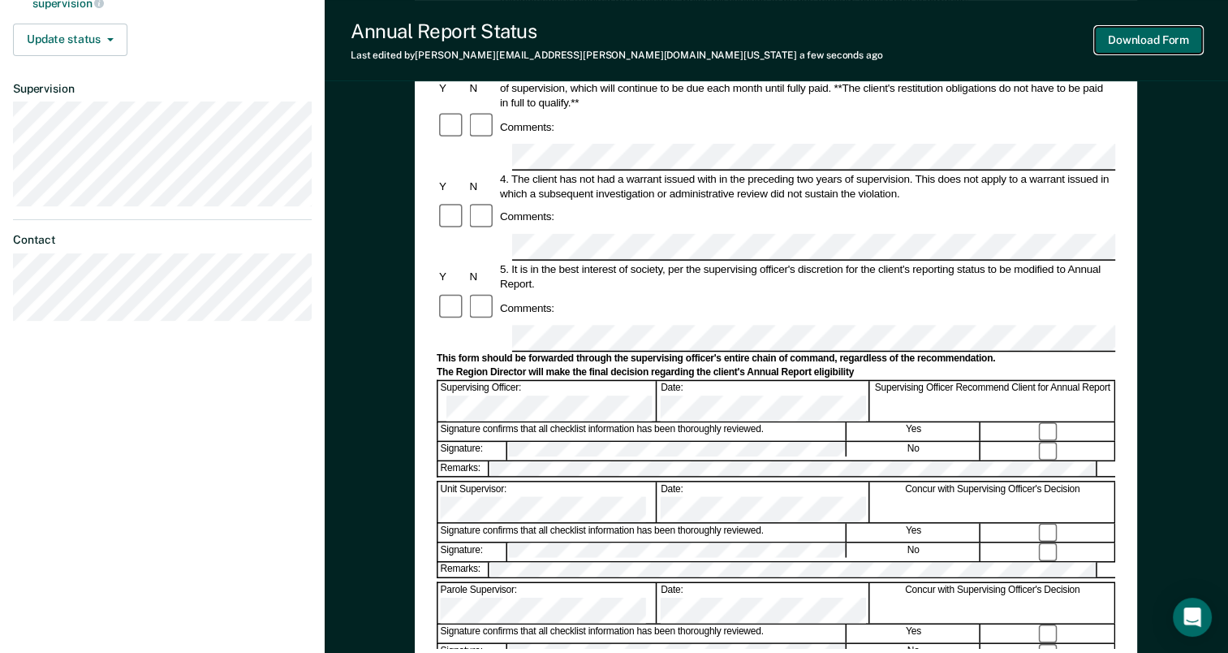
click at [1177, 46] on button "Download Form" at bounding box center [1148, 40] width 107 height 27
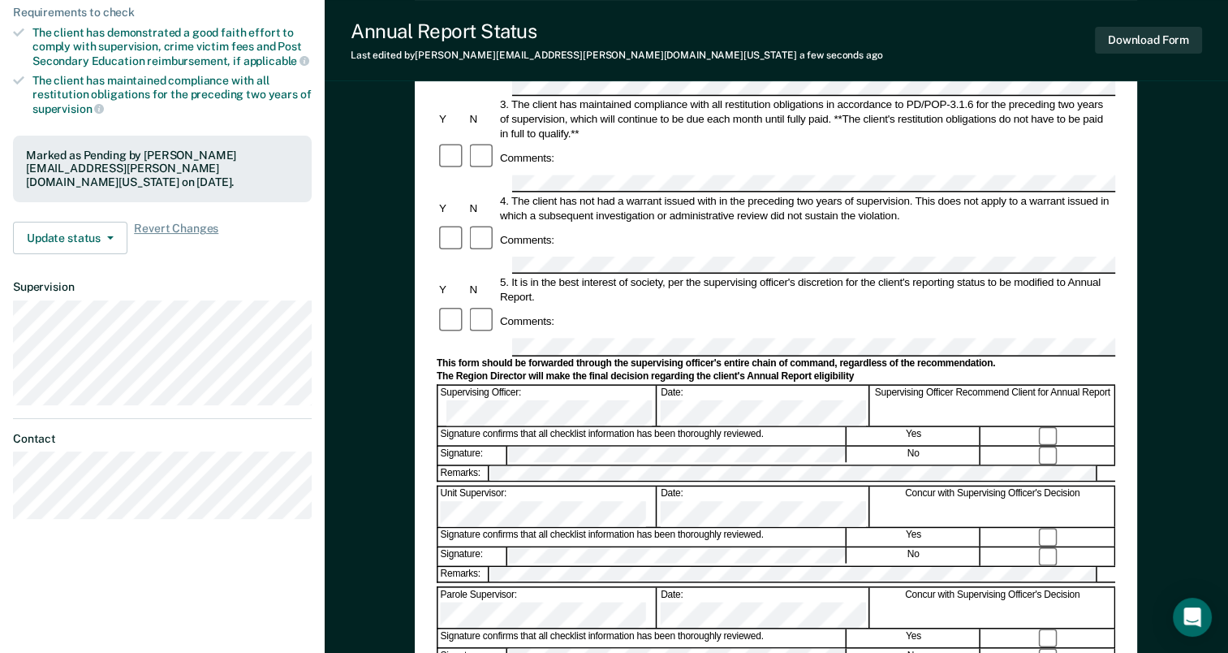
scroll to position [0, 0]
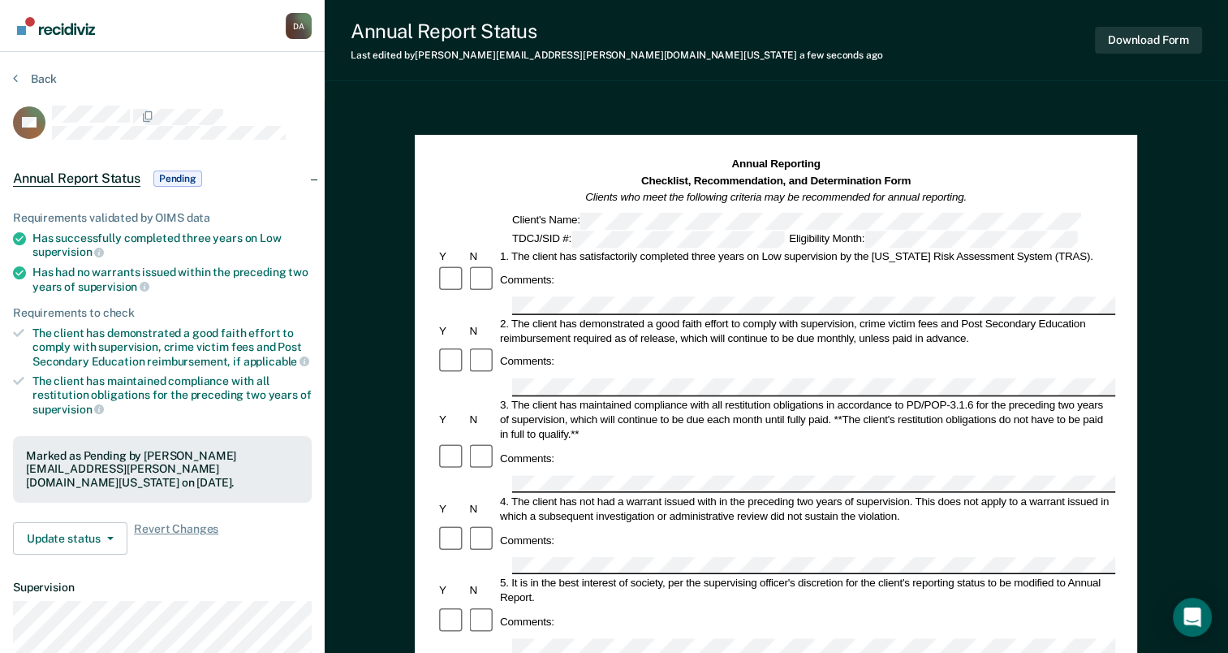
click at [32, 90] on div "Back" at bounding box center [162, 88] width 299 height 34
click at [39, 79] on button "Back" at bounding box center [35, 78] width 44 height 15
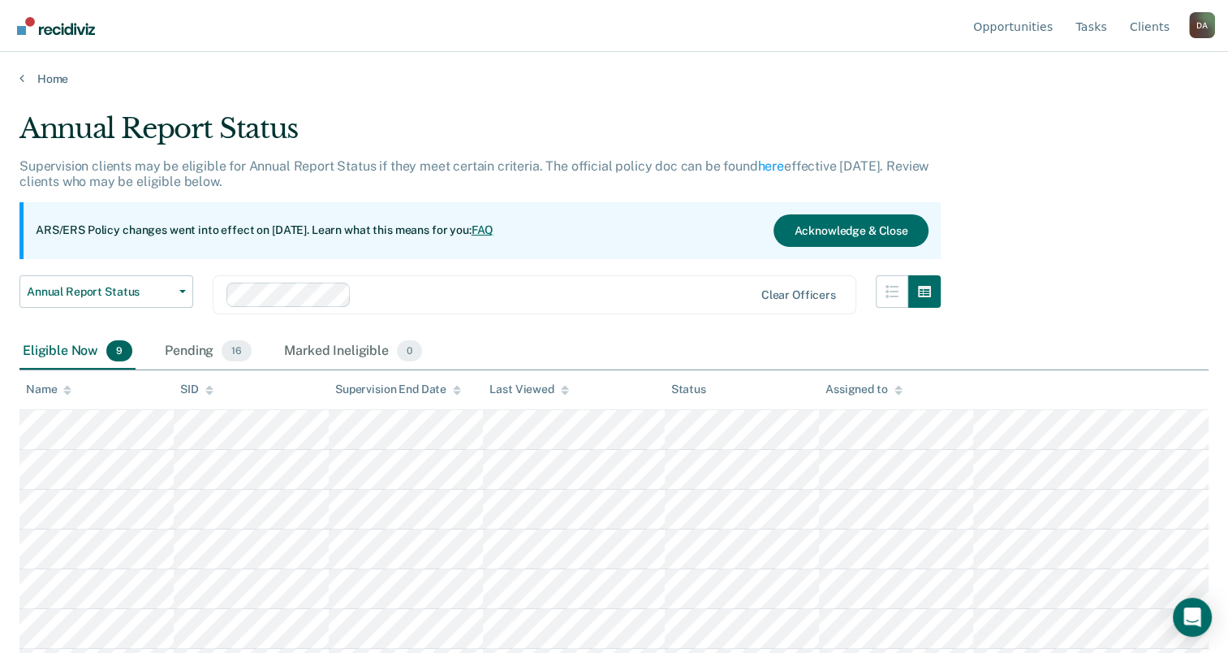
click at [64, 357] on div "Eligible Now 9" at bounding box center [77, 352] width 116 height 36
click at [65, 394] on div at bounding box center [67, 389] width 8 height 14
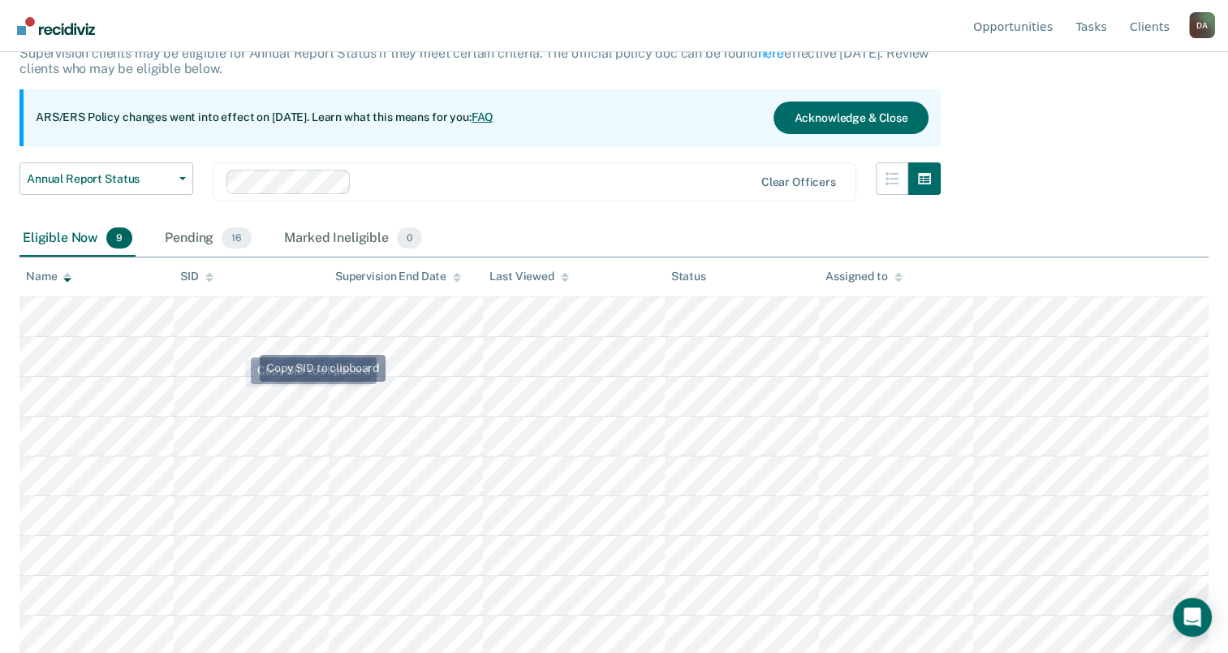
scroll to position [114, 0]
